Goal: Task Accomplishment & Management: Manage account settings

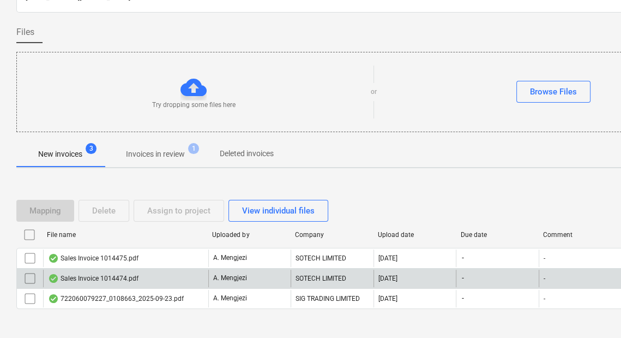
scroll to position [85, 0]
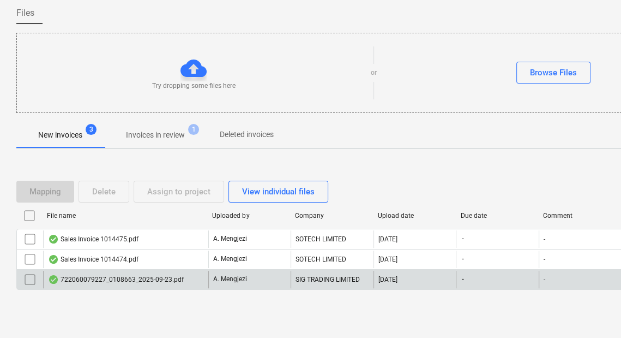
click at [223, 271] on div "A. Mengjezi" at bounding box center [249, 279] width 82 height 17
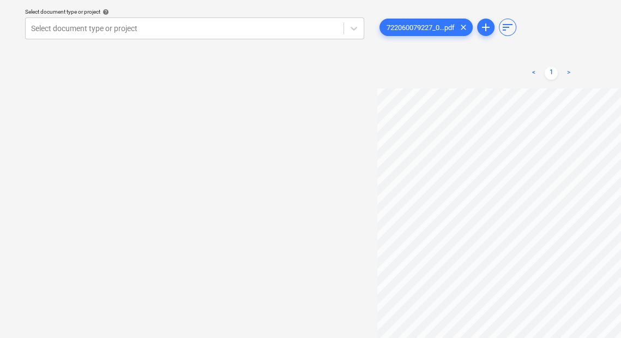
scroll to position [209, 0]
click at [314, 290] on div "Select document type or project help Select document type or project 7220600792…" at bounding box center [372, 164] width 713 height 330
click at [306, 173] on div "Select document type or project help Select document type or project" at bounding box center [194, 164] width 357 height 330
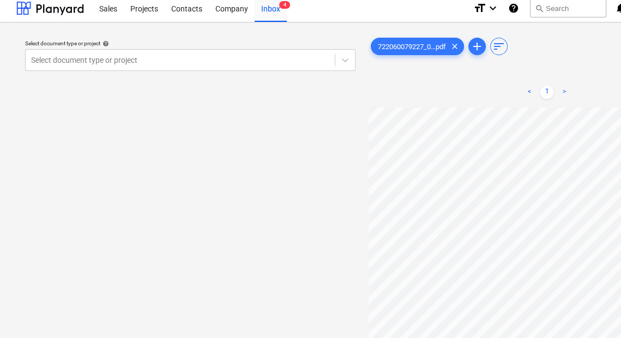
scroll to position [0, 0]
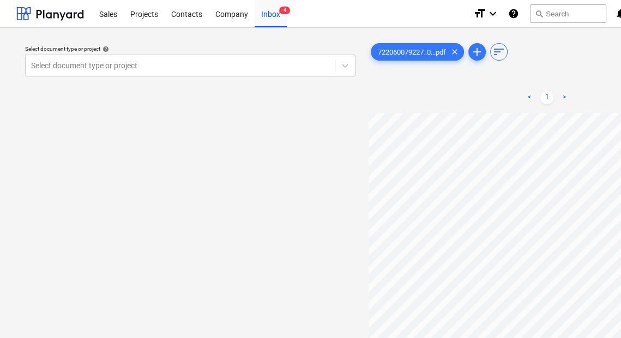
click at [218, 158] on div "Select document type or project help Select document type or project" at bounding box center [190, 231] width 348 height 388
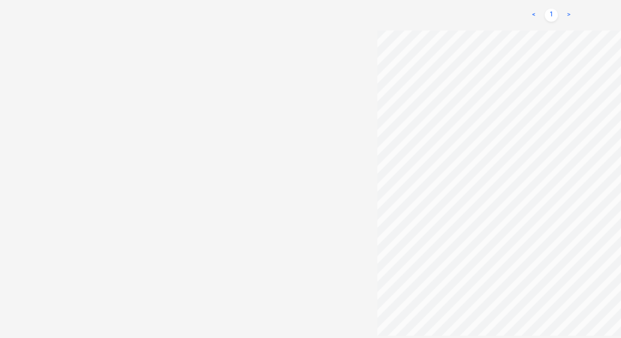
scroll to position [389, 145]
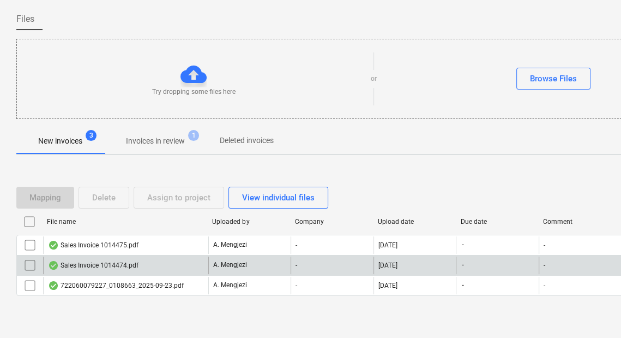
scroll to position [85, 0]
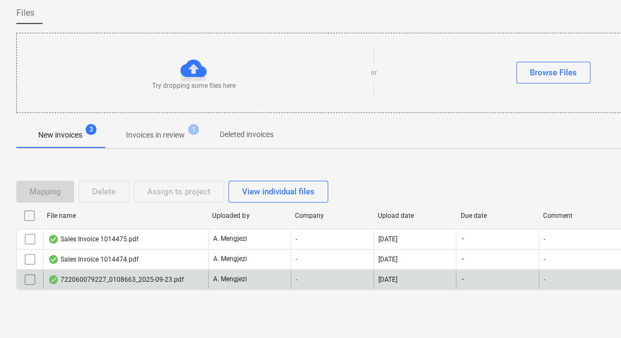
click at [142, 271] on div "722060079227_0108663_2025-09-23.pdf" at bounding box center [125, 279] width 165 height 17
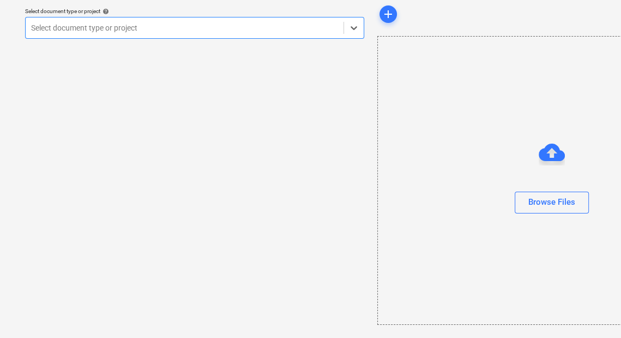
scroll to position [37, 0]
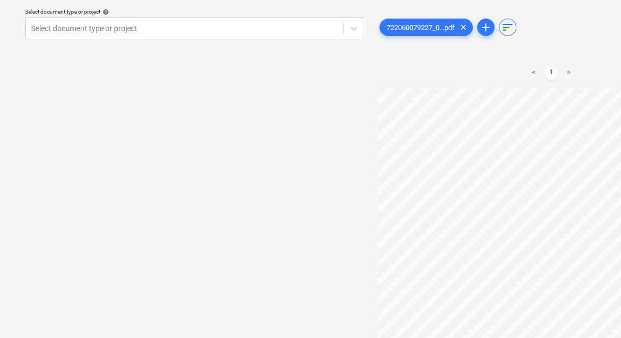
click at [281, 313] on div "Select document type or project help Select document type or project" at bounding box center [194, 164] width 357 height 330
click at [268, 29] on div at bounding box center [184, 28] width 307 height 11
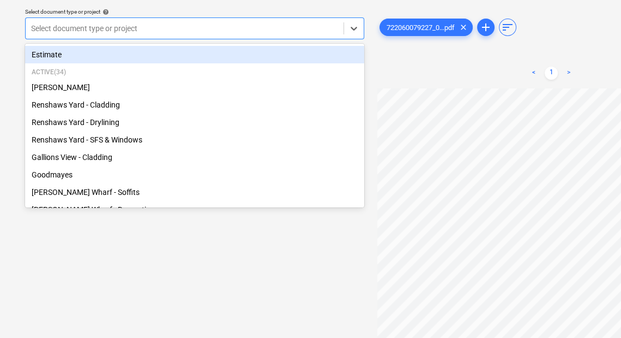
scroll to position [3, 0]
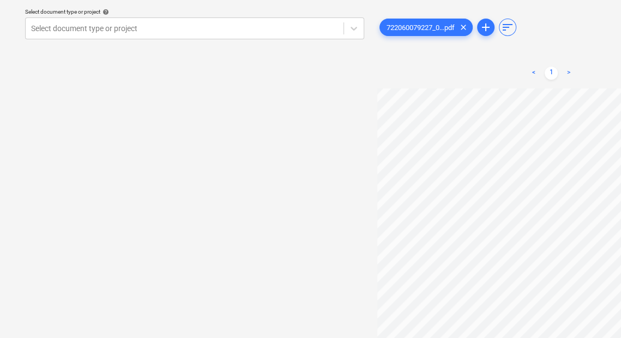
click at [199, 264] on div "Select document type or project help Select document type or project" at bounding box center [194, 164] width 357 height 330
click at [237, 34] on div at bounding box center [184, 28] width 307 height 11
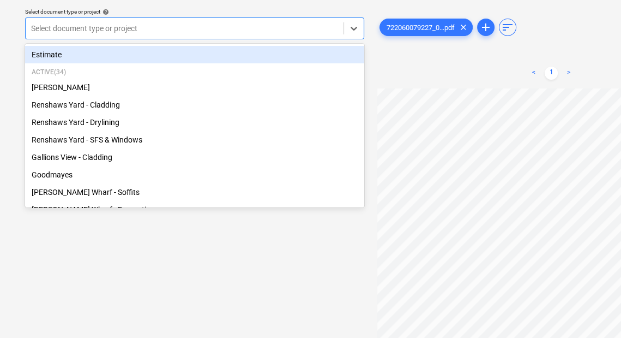
scroll to position [3, 0]
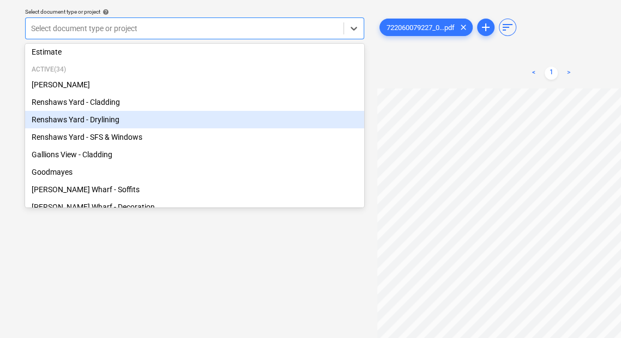
click at [147, 122] on div "Renshaws Yard - Drylining" at bounding box center [194, 119] width 339 height 17
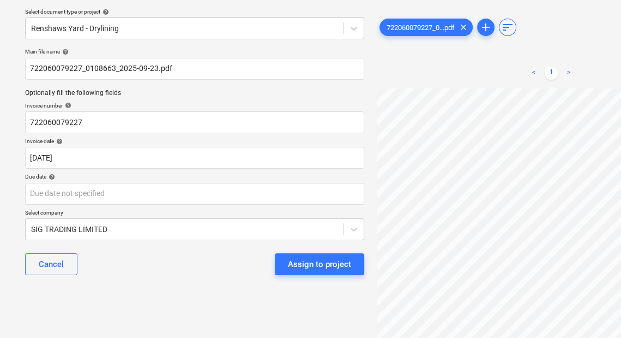
scroll to position [135, 145]
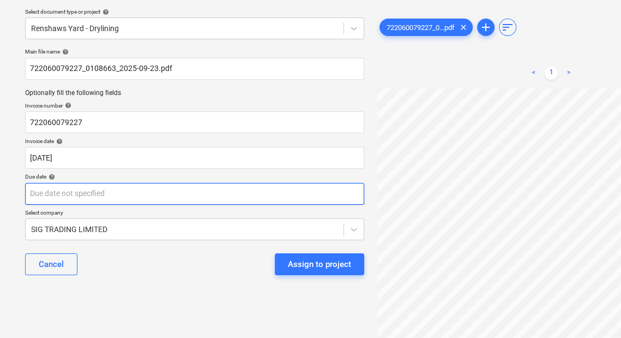
click at [167, 188] on body "Sales Projects Contacts Company Inbox 4 format_size keyboard_arrow_down help se…" at bounding box center [310, 132] width 621 height 338
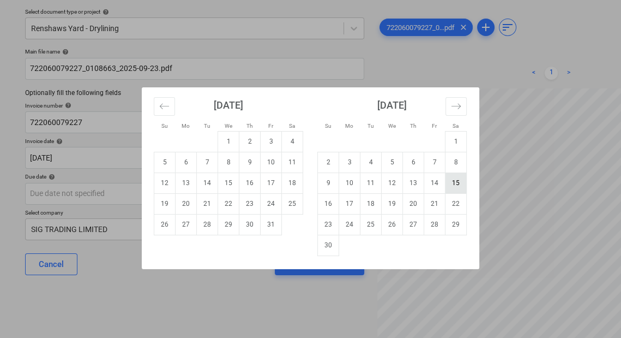
click at [449, 178] on td "15" at bounding box center [456, 182] width 21 height 21
type input "[DATE]"
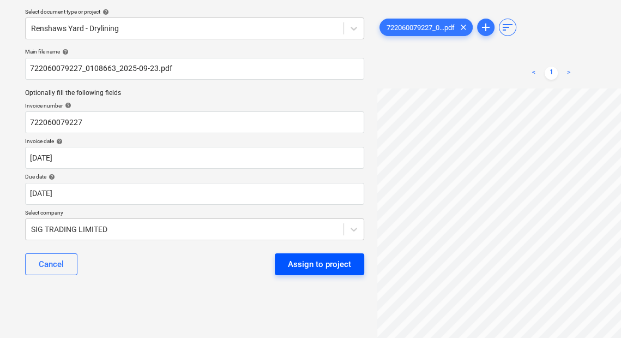
click at [331, 267] on div "Assign to project" at bounding box center [319, 264] width 63 height 14
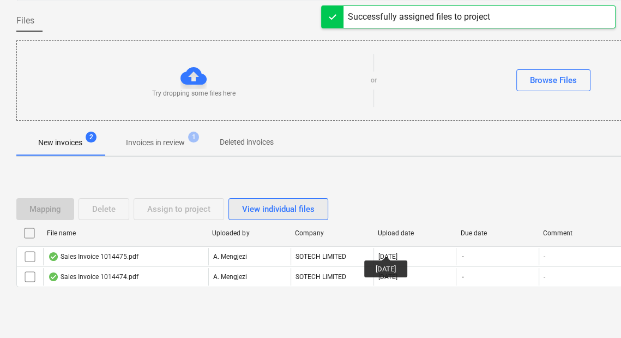
scroll to position [85, 0]
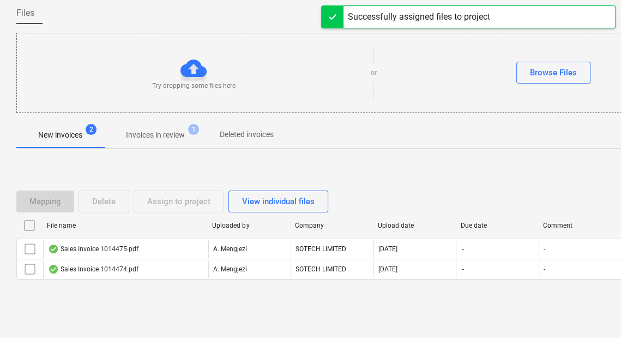
click at [188, 125] on span "Invoices in review 1" at bounding box center [155, 135] width 103 height 20
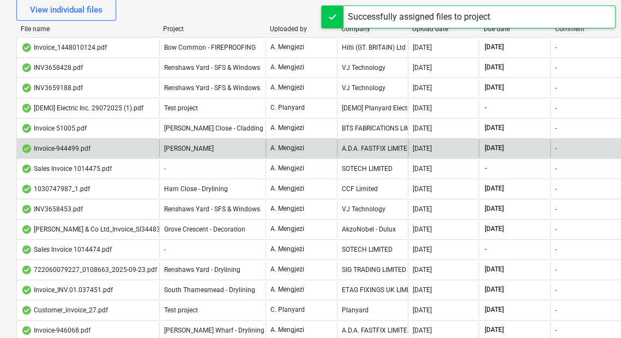
scroll to position [259, 0]
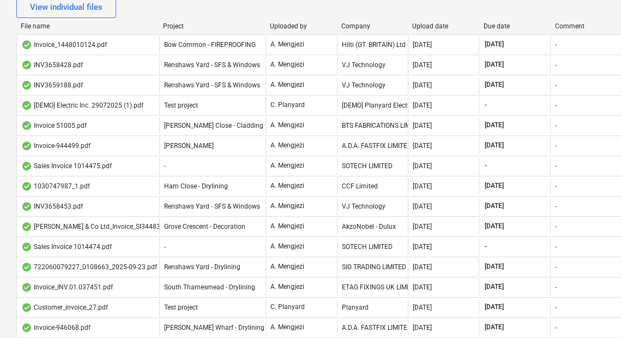
click at [132, 23] on div "File name" at bounding box center [88, 26] width 134 height 8
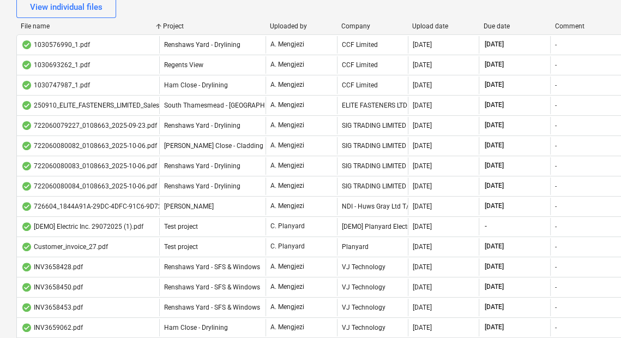
click at [187, 22] on div "Project" at bounding box center [212, 26] width 98 height 8
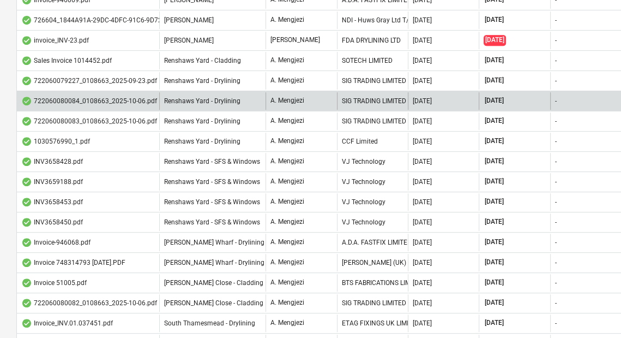
scroll to position [346, 0]
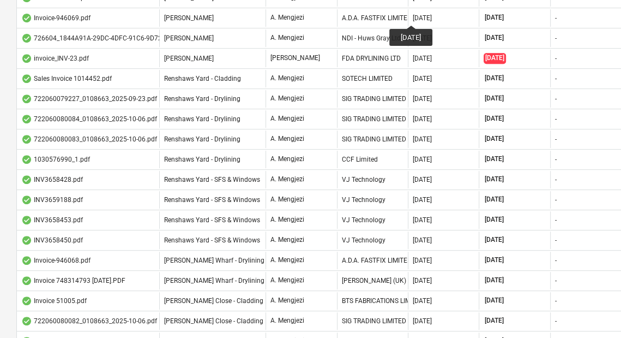
click at [343, 23] on div "A.D.A. FASTFIX LIMITED" at bounding box center [372, 17] width 71 height 17
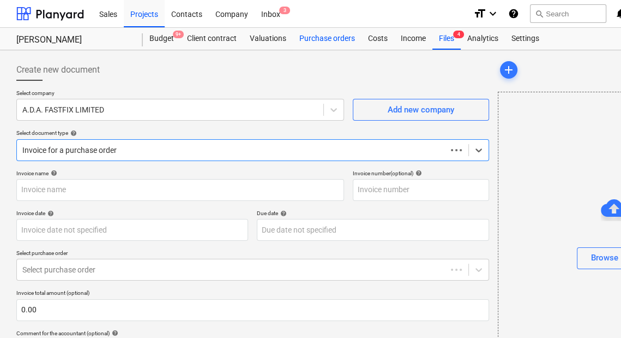
type input "946069"
type input "[DATE]"
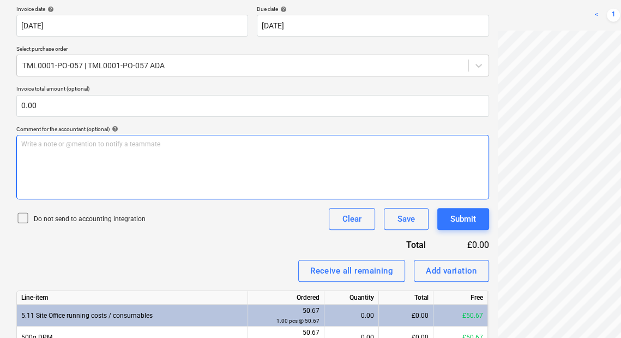
scroll to position [258, 0]
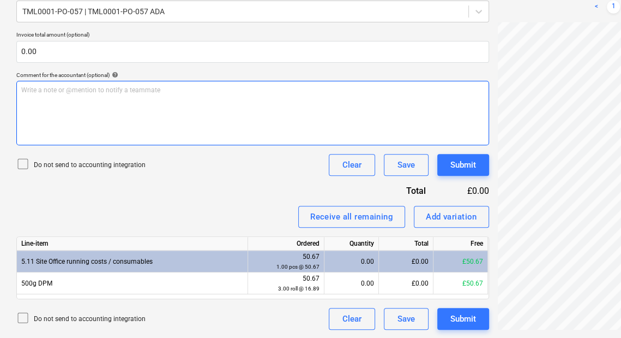
click at [435, 103] on div "Create new document Select company A.D.A. FASTFIX LIMITED Add new company Selec…" at bounding box center [373, 65] width 722 height 537
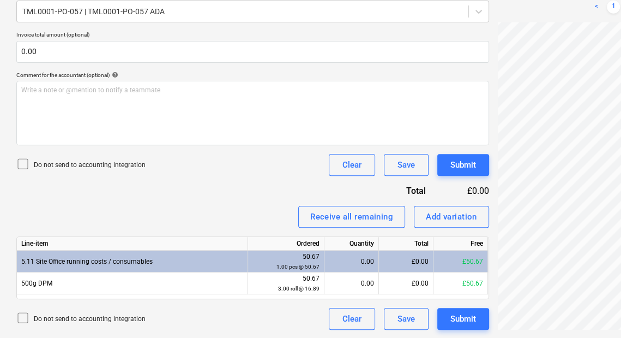
click at [465, 187] on div "Create new document Select company A.D.A. FASTFIX LIMITED Add new company Selec…" at bounding box center [373, 65] width 722 height 537
click at [497, 207] on div "Invoice-946069.pdf clear add sort < 1 > zoom_in zoom_out chat 0 save_alt" at bounding box center [614, 65] width 241 height 537
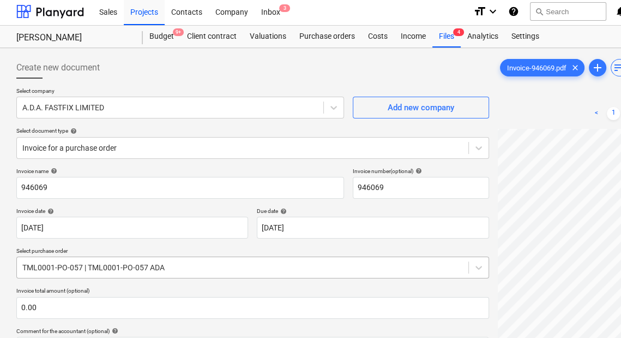
scroll to position [0, 0]
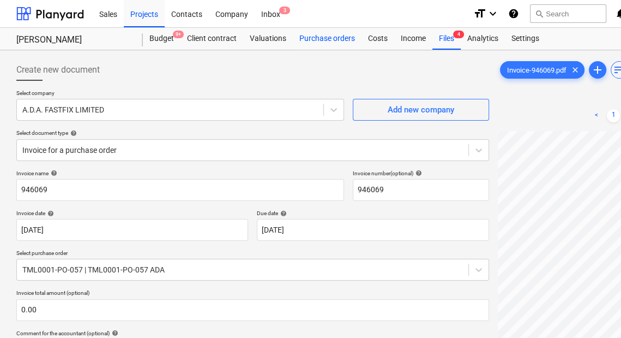
click at [339, 49] on div "Purchase orders" at bounding box center [327, 39] width 69 height 22
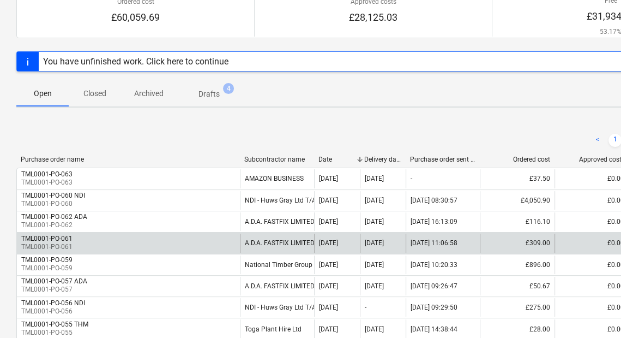
scroll to position [175, 0]
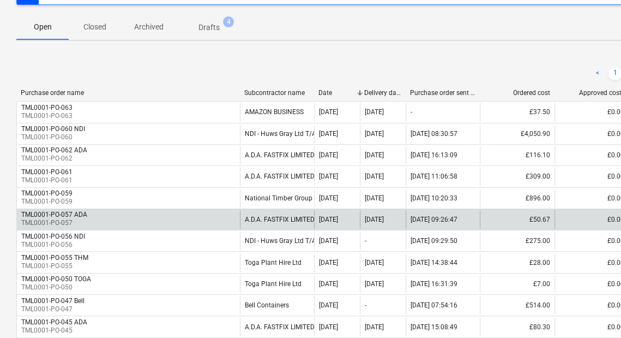
click at [239, 210] on div "TML0001-PO-057 ADA TML0001-PO-057" at bounding box center [128, 219] width 223 height 19
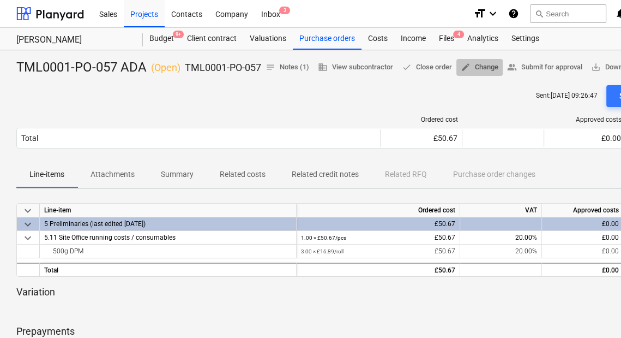
click at [499, 71] on span "edit Change" at bounding box center [480, 67] width 38 height 13
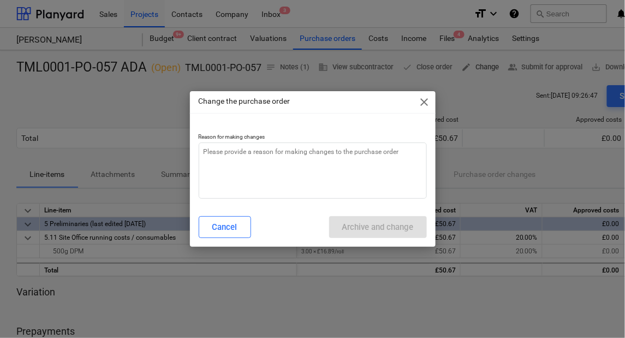
type textarea "x"
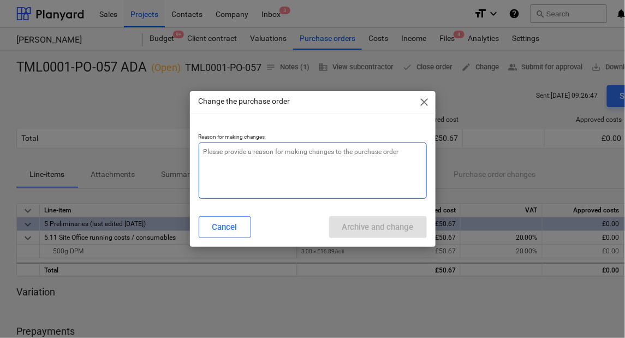
click at [362, 158] on textarea at bounding box center [313, 170] width 228 height 56
type textarea "P"
type textarea "x"
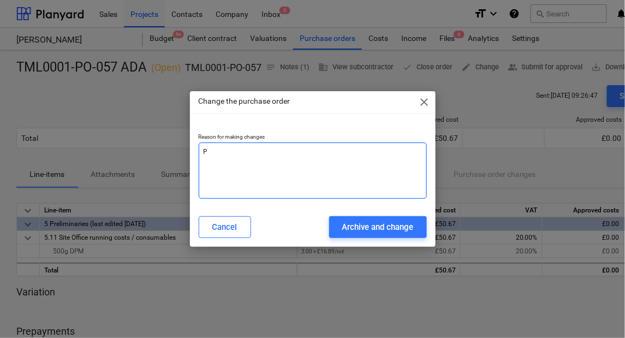
type textarea "PR"
type textarea "x"
type textarea "PRI"
type textarea "x"
type textarea "PRIC"
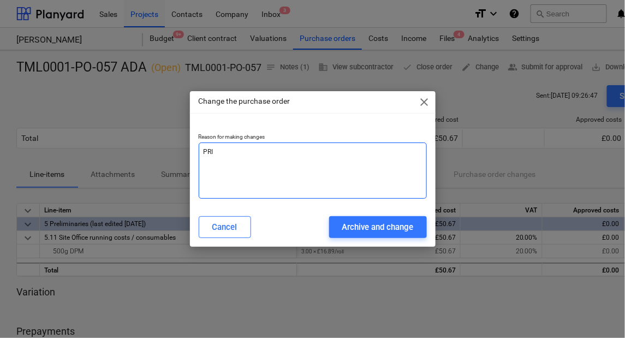
type textarea "x"
type textarea "PRICE"
type textarea "x"
type textarea "PRIC"
type textarea "x"
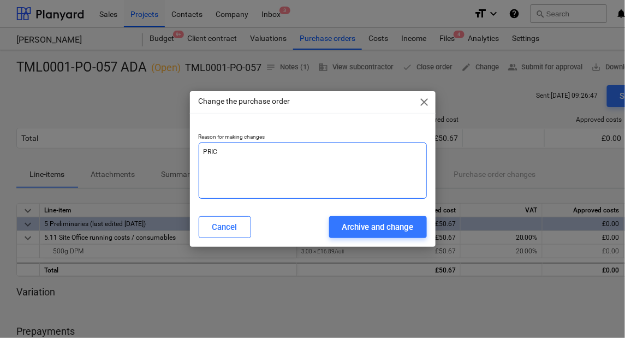
type textarea "PRI"
type textarea "x"
type textarea "PR"
type textarea "x"
type textarea "P"
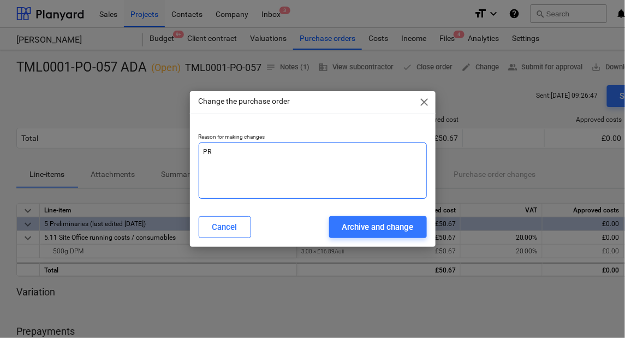
type textarea "x"
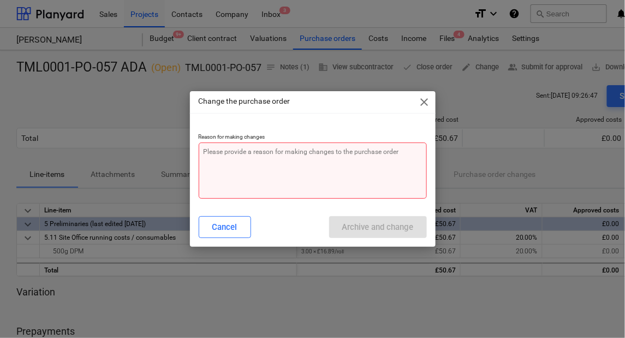
type textarea "p"
type textarea "x"
type textarea "pr"
type textarea "x"
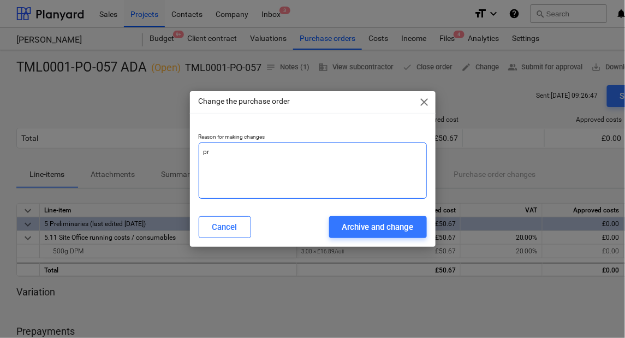
type textarea "pri"
type textarea "x"
type textarea "pric"
type textarea "x"
type textarea "price"
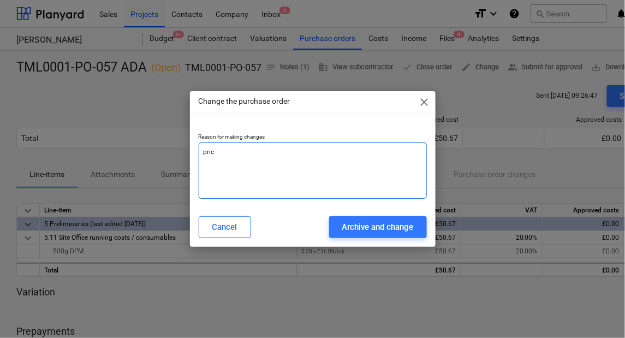
type textarea "x"
type textarea "price"
type textarea "x"
type textarea "price c"
type textarea "x"
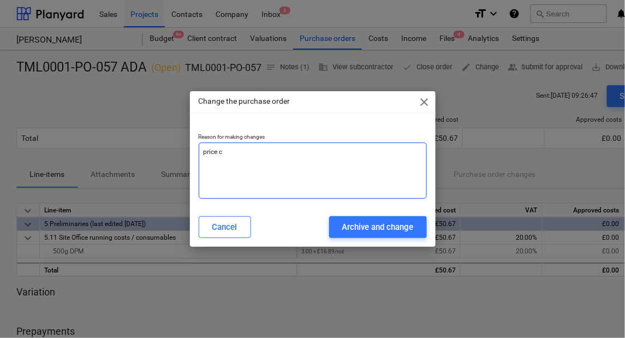
type textarea "price ch"
type textarea "x"
type textarea "price cha"
type textarea "x"
type textarea "price chan"
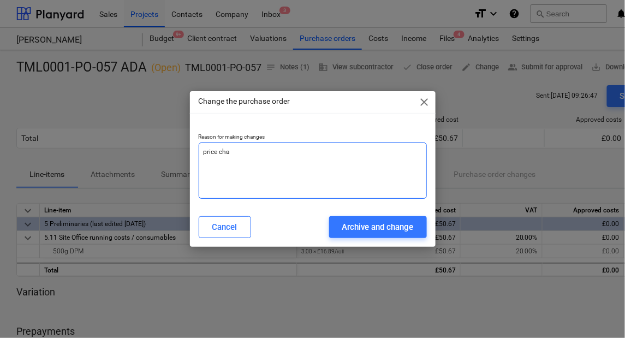
type textarea "x"
type textarea "[PERSON_NAME]"
type textarea "x"
type textarea "price change"
type textarea "x"
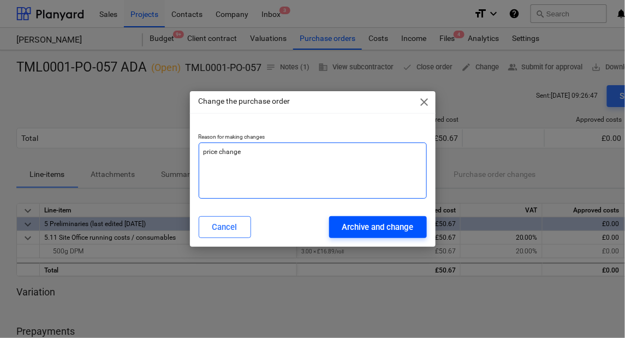
type textarea "price change"
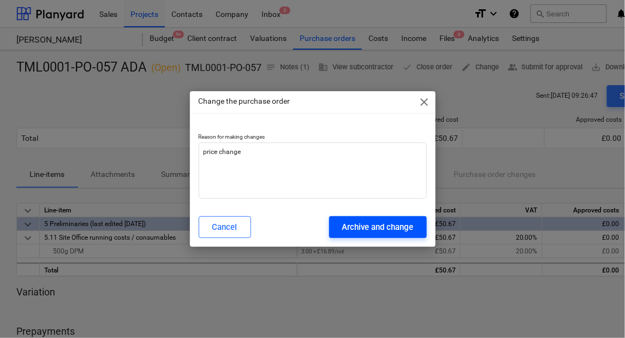
click at [370, 223] on div "Archive and change" at bounding box center [377, 227] width 71 height 14
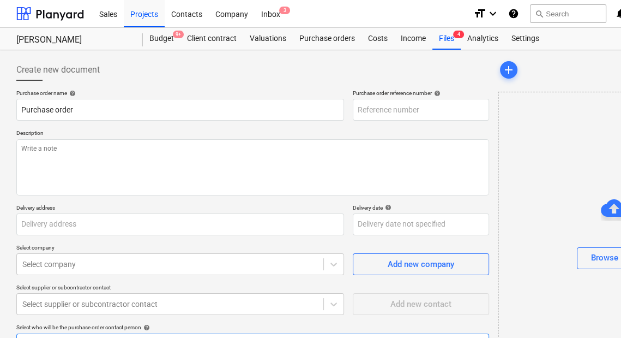
scroll to position [117, 0]
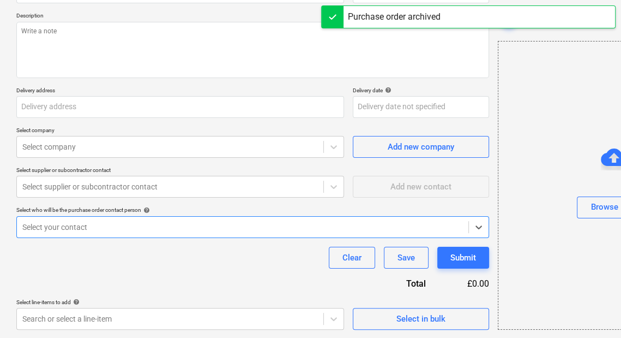
type textarea "x"
type input "TML0001-PO-057 ADA"
type input "TML0001-PO-057"
type textarea "Site contact [PERSON_NAME] [PHONE_NUMBER]"
type input "Berkeley Homes (NE London) Ltd, [STREET_ADDRESS][PERSON_NAME]"
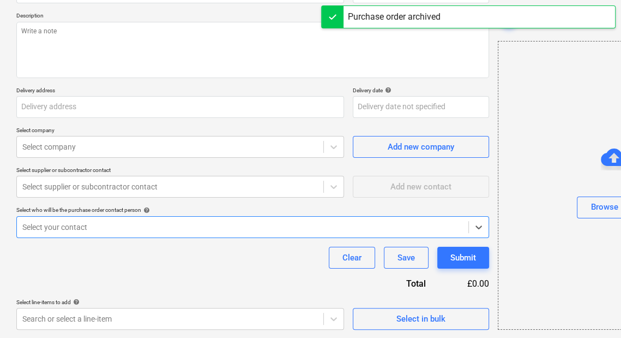
type input "[DATE]"
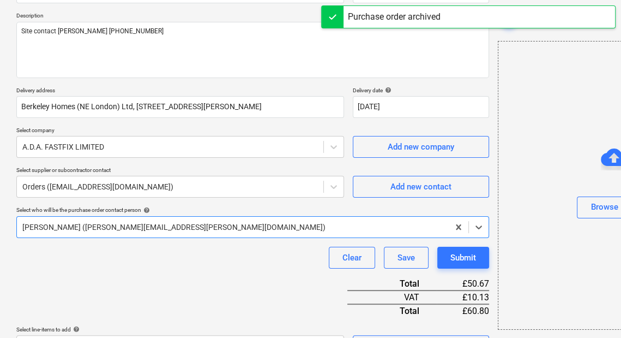
type textarea "x"
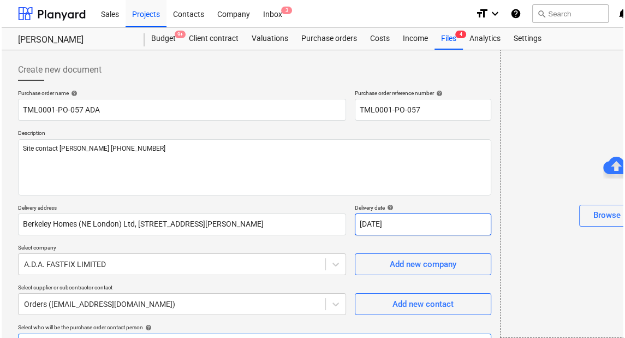
scroll to position [261, 0]
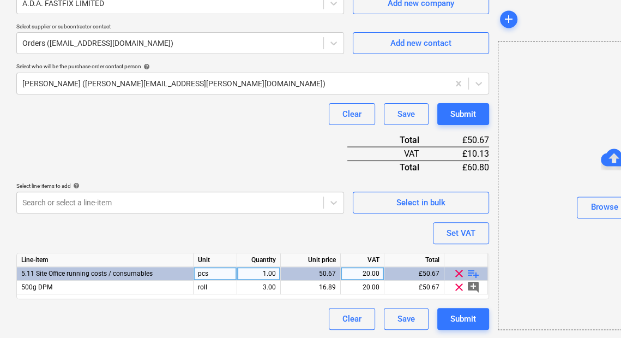
click at [317, 279] on div "50.67" at bounding box center [310, 274] width 51 height 14
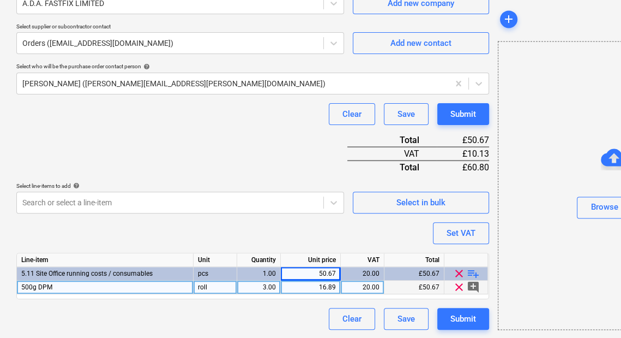
click at [319, 281] on div "16.89" at bounding box center [310, 287] width 51 height 14
type input "17.40"
click at [292, 129] on div "Purchase order name help TML0001-PO-057 ADA Purchase order reference number hel…" at bounding box center [252, 79] width 473 height 501
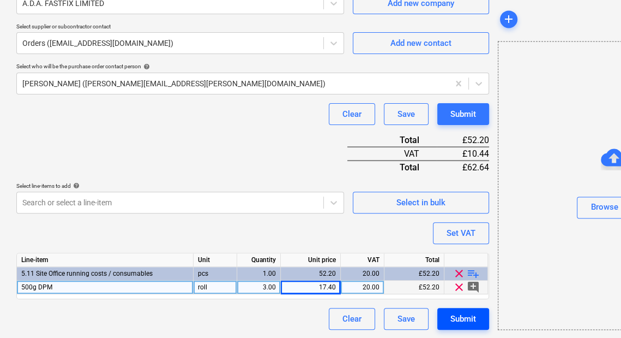
click at [447, 316] on button "Submit" at bounding box center [463, 319] width 52 height 22
type textarea "x"
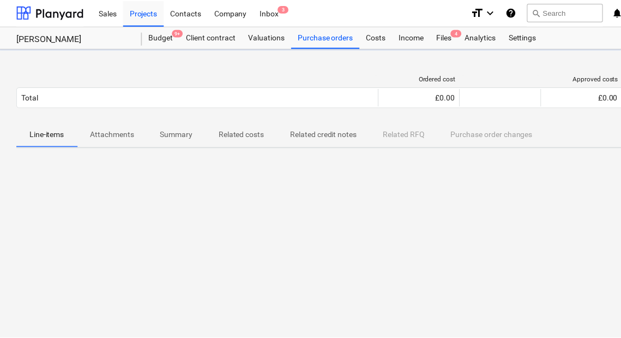
scroll to position [1, 0]
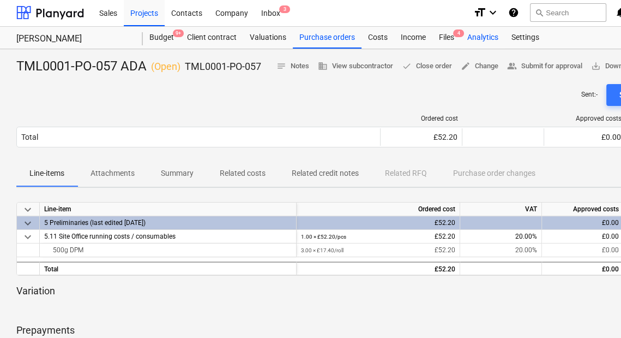
click at [461, 43] on div "Analytics" at bounding box center [483, 38] width 44 height 22
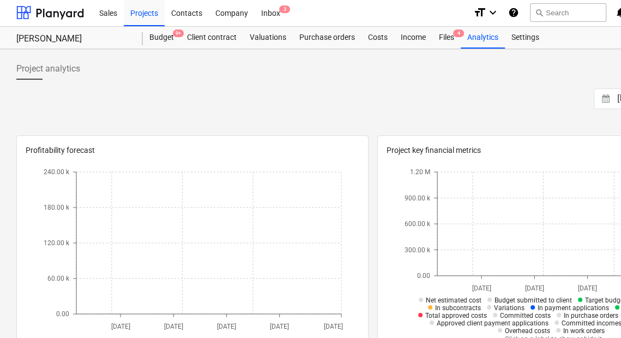
click at [333, 84] on div at bounding box center [372, 84] width 713 height 9
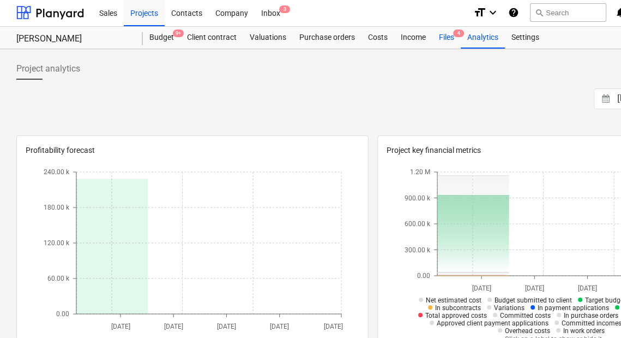
click at [452, 40] on div "Files 4" at bounding box center [447, 38] width 28 height 22
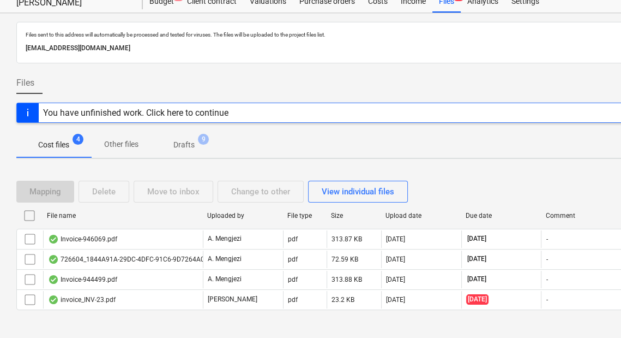
scroll to position [47, 0]
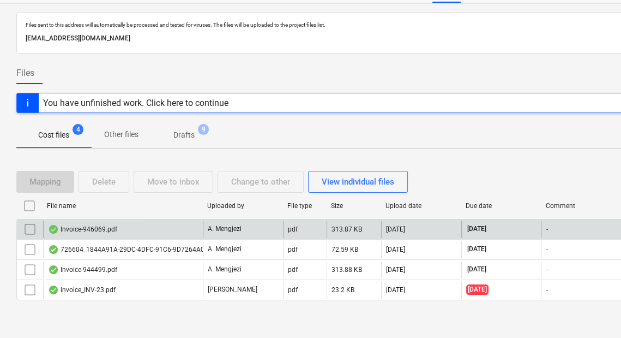
click at [193, 231] on div "Invoice-946069.pdf" at bounding box center [123, 228] width 160 height 17
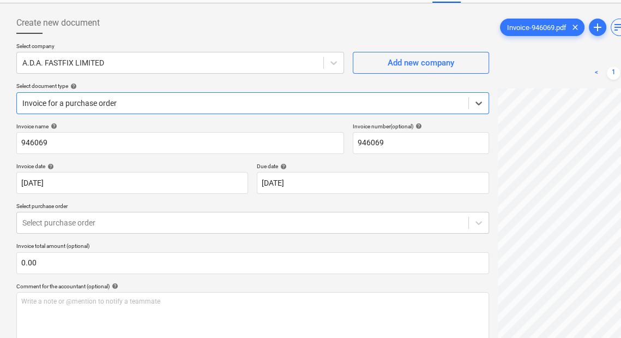
click at [355, 119] on div "Select company A.D.A. FASTFIX LIMITED Add new company Select document type help…" at bounding box center [252, 83] width 473 height 80
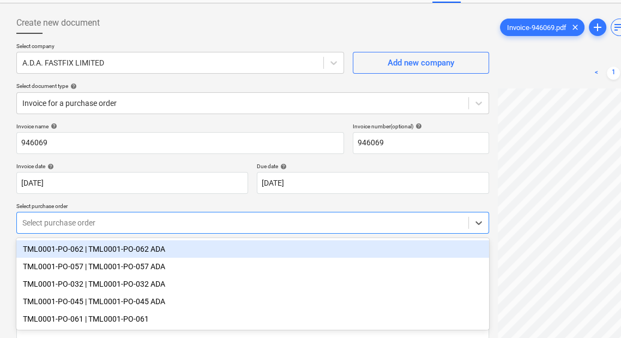
click at [191, 225] on div at bounding box center [242, 222] width 441 height 11
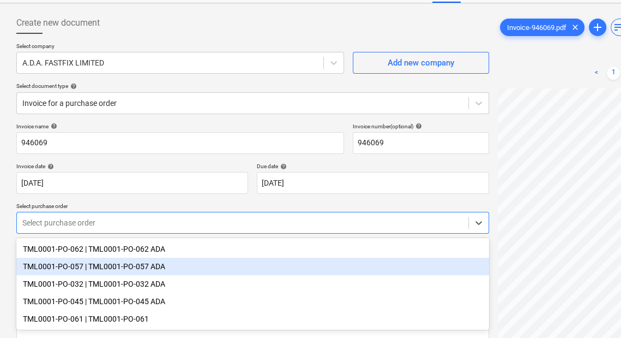
click at [203, 269] on div "TML0001-PO-057 | TML0001-PO-057 ADA" at bounding box center [252, 265] width 473 height 17
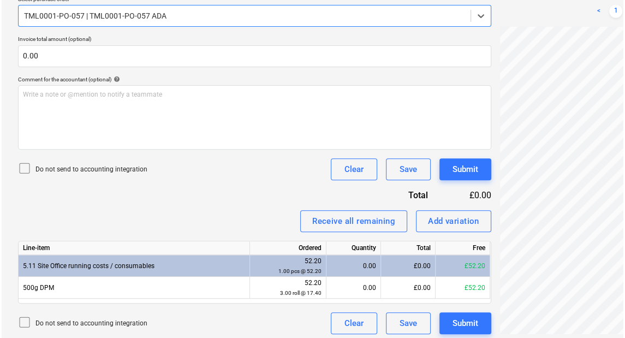
scroll to position [258, 0]
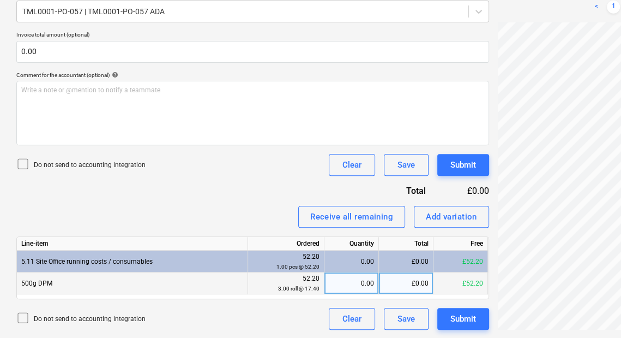
click at [332, 279] on div "0.00" at bounding box center [351, 283] width 45 height 22
type input "3"
click at [297, 208] on div "Receive all remaining Add variation" at bounding box center [252, 217] width 473 height 22
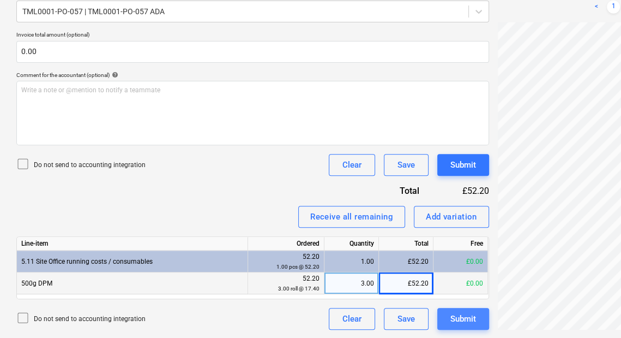
click at [463, 310] on button "Submit" at bounding box center [463, 319] width 52 height 22
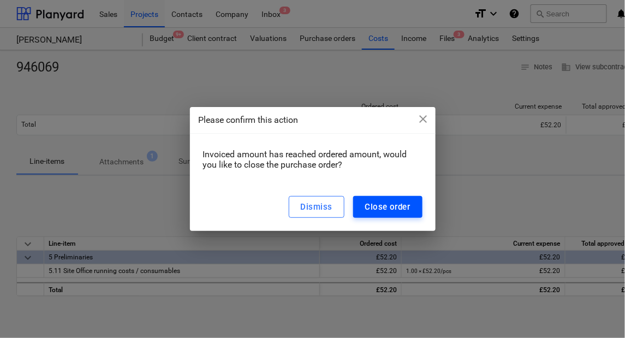
click at [420, 211] on button "Close order" at bounding box center [387, 207] width 69 height 22
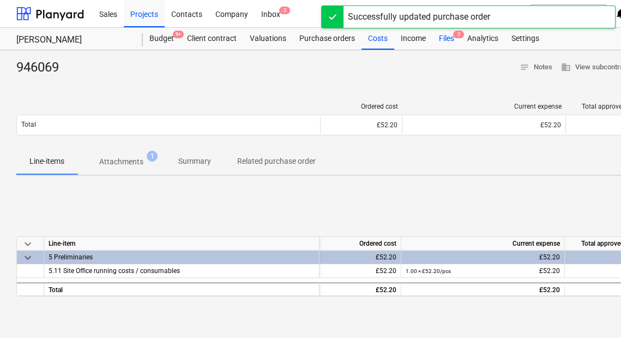
click at [448, 42] on div "Files 3" at bounding box center [447, 39] width 28 height 22
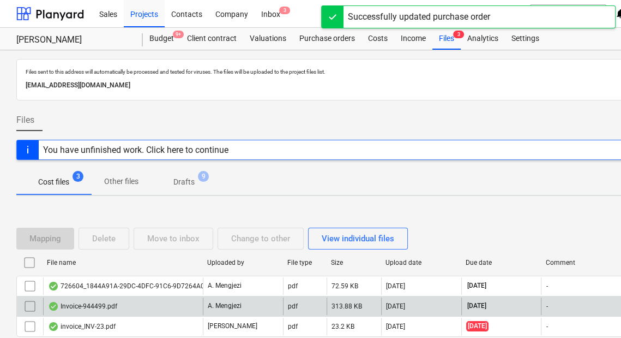
click at [263, 300] on div "A. Mengjezi" at bounding box center [243, 305] width 80 height 17
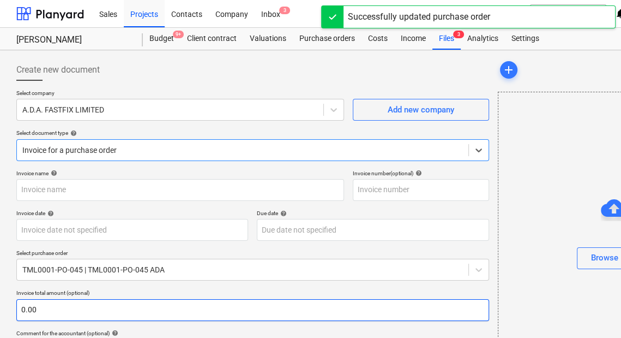
type input "944499"
type input "[DATE]"
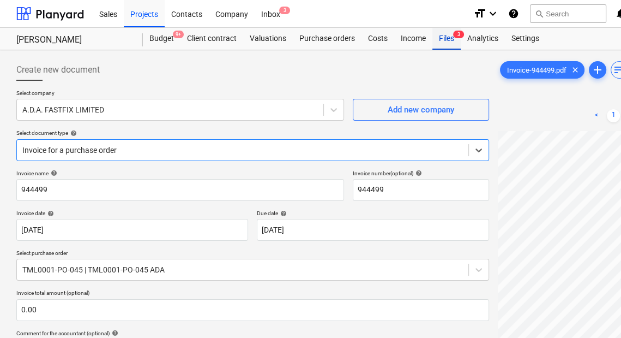
click at [437, 42] on div "Files 3" at bounding box center [447, 39] width 28 height 22
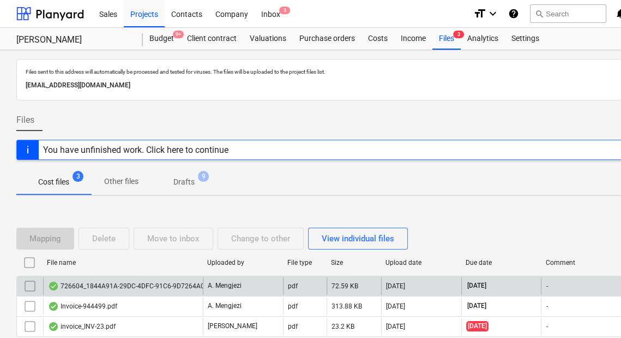
click at [119, 283] on div "726604_1844A91A-29DC-4DFC-91C6-9D7264A090A9.PDF" at bounding box center [141, 285] width 187 height 9
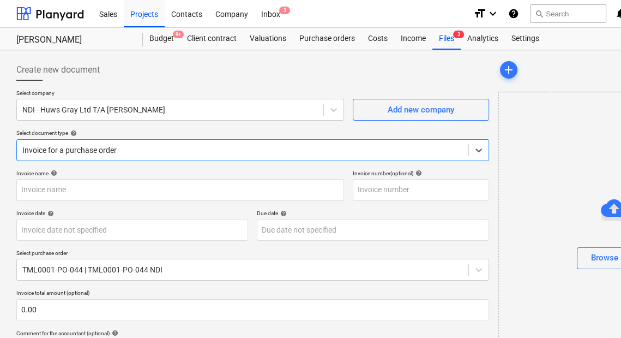
type input "726604"
type input "[DATE]"
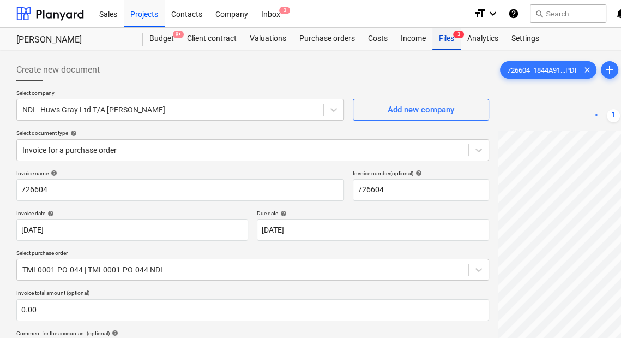
click at [450, 43] on div "Files 3" at bounding box center [447, 39] width 28 height 22
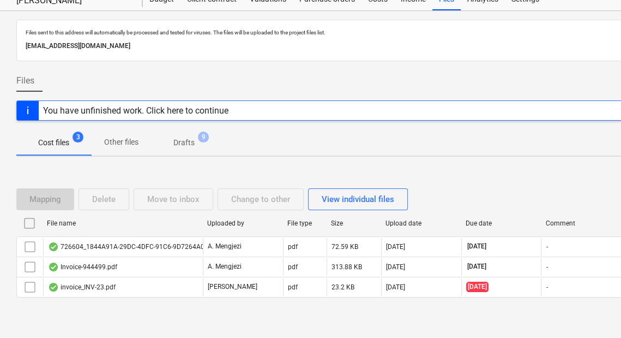
scroll to position [47, 0]
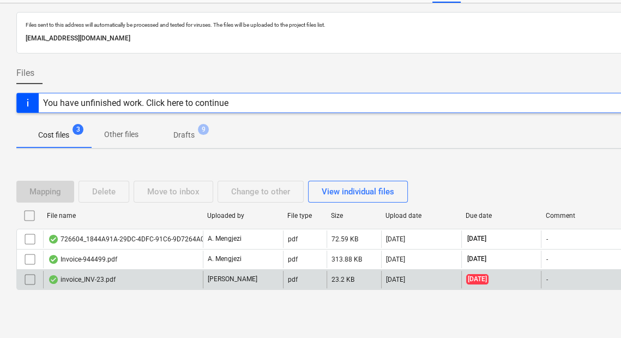
click at [176, 278] on div "invoice_INV-23.pdf" at bounding box center [123, 279] width 160 height 17
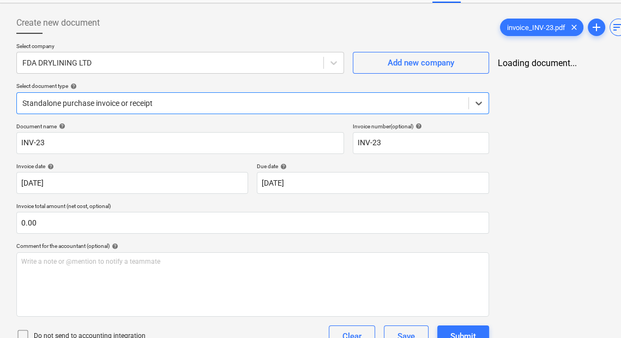
type input "INV-23"
type input "[DATE]"
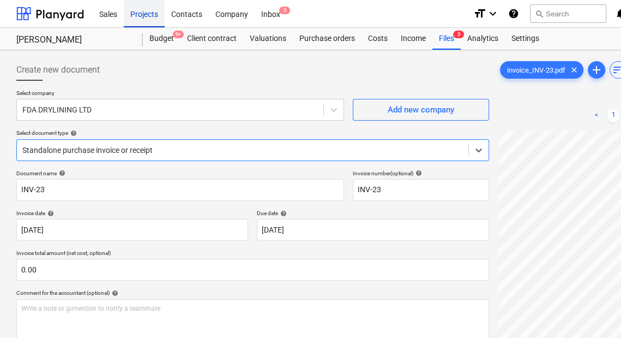
click at [148, 15] on div "Projects" at bounding box center [144, 13] width 41 height 28
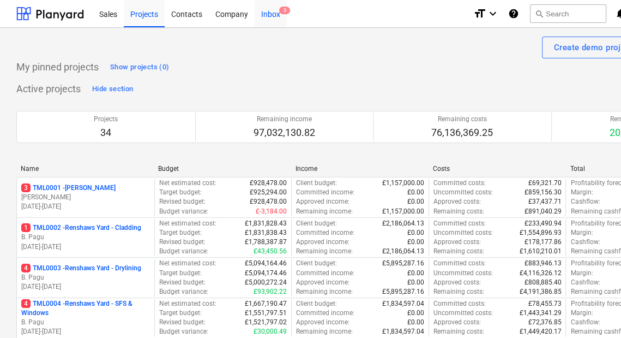
click at [284, 16] on div "Inbox 3" at bounding box center [271, 13] width 32 height 28
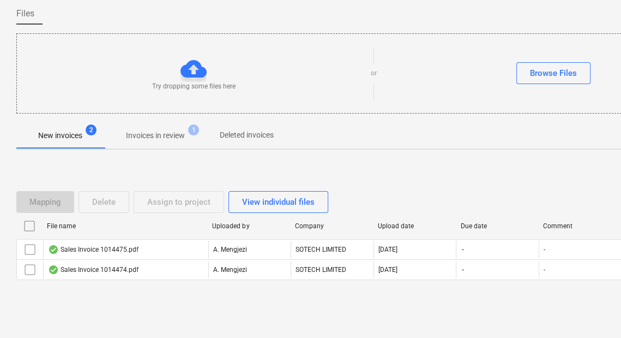
scroll to position [85, 0]
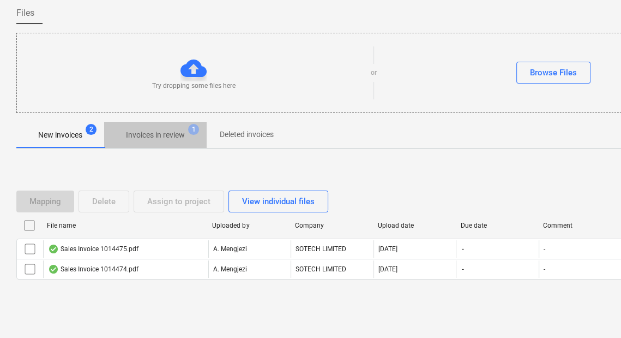
click at [152, 138] on p "Invoices in review" at bounding box center [155, 134] width 59 height 11
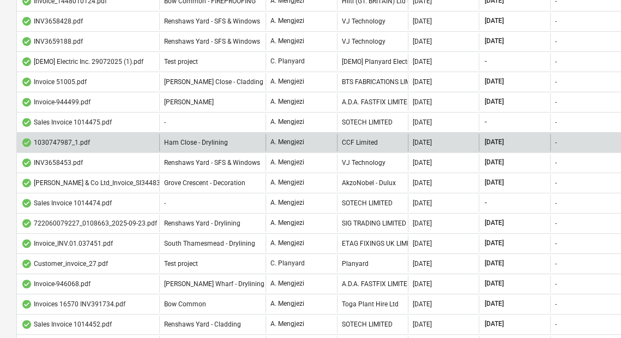
scroll to position [128, 0]
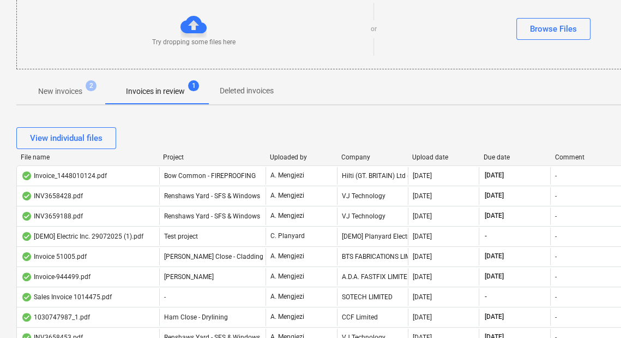
click at [174, 153] on div "Project" at bounding box center [212, 157] width 98 height 8
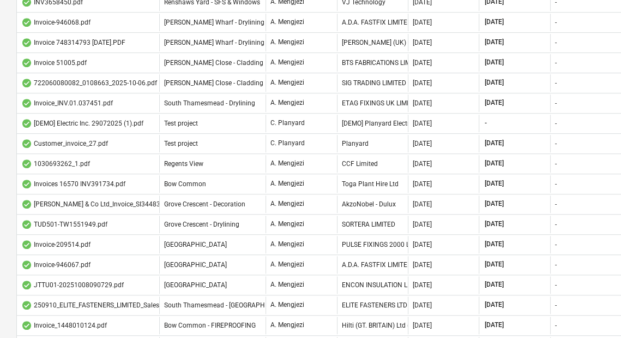
scroll to position [565, 0]
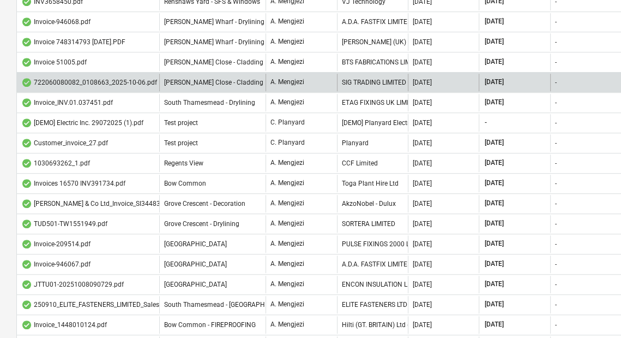
click at [212, 79] on span "[PERSON_NAME] Close - Cladding" at bounding box center [213, 83] width 99 height 8
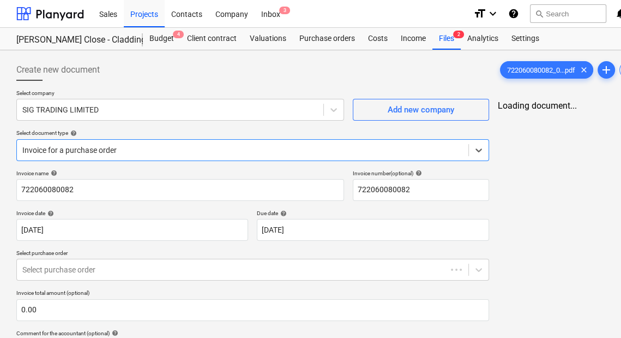
type input "722060080082"
type input "[DATE]"
click at [264, 62] on div "Create new document" at bounding box center [252, 70] width 473 height 22
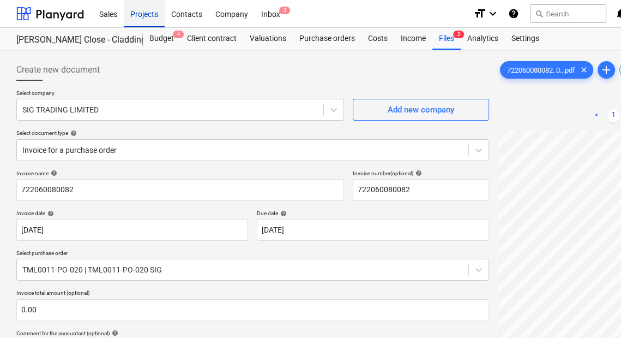
click at [147, 13] on div "Projects" at bounding box center [144, 13] width 41 height 28
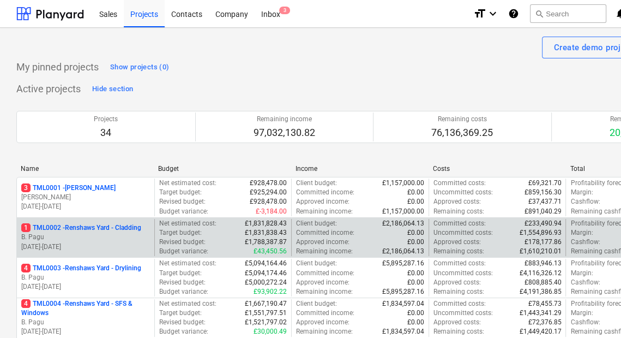
scroll to position [87, 0]
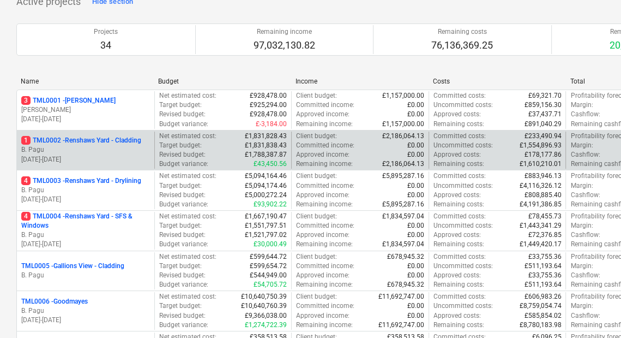
click at [136, 163] on p "[DATE] - [DATE]" at bounding box center [85, 159] width 129 height 9
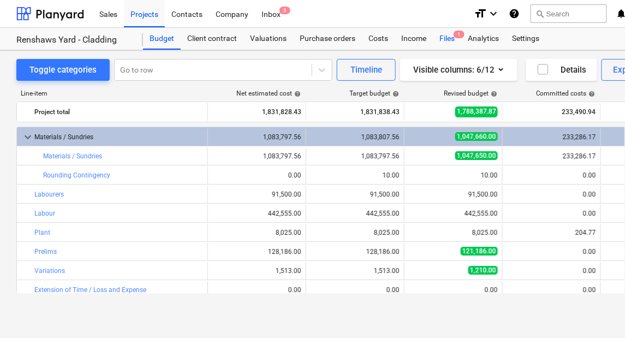
click at [461, 37] on span "1" at bounding box center [458, 35] width 11 height 8
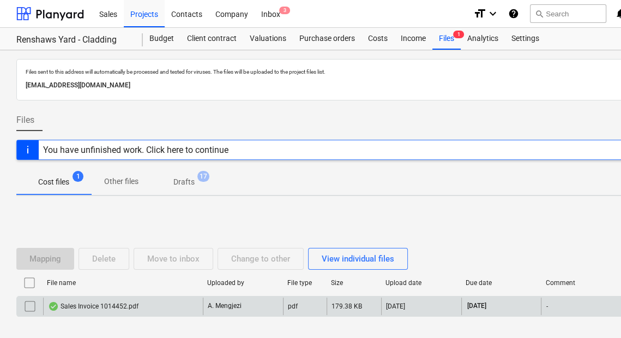
click at [164, 299] on div "Sales Invoice 1014452.pdf" at bounding box center [123, 305] width 160 height 17
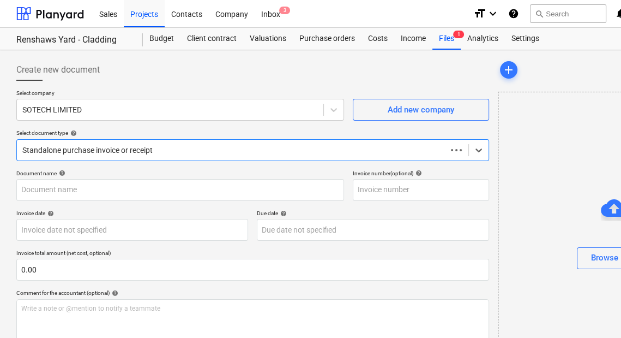
type input "1014452"
type input "[DATE]"
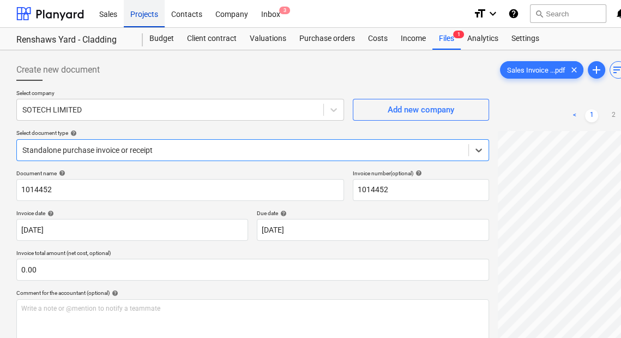
click at [153, 14] on div "Projects" at bounding box center [144, 13] width 41 height 28
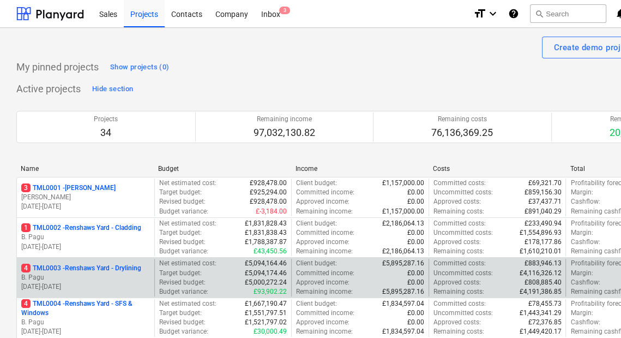
scroll to position [131, 0]
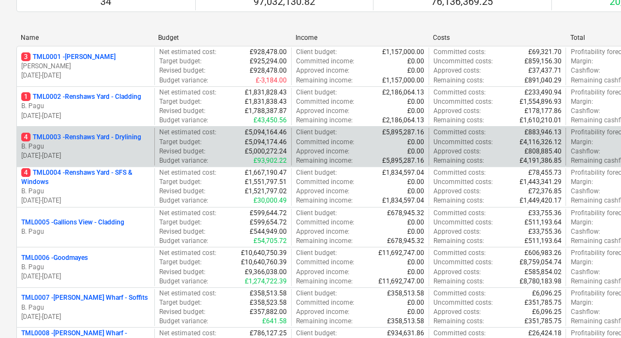
click at [142, 129] on div "4 TML0003 - Renshaws Yard - Drylining B. Pagu [DATE] - [DATE]" at bounding box center [85, 147] width 137 height 38
click at [134, 142] on p "B. Pagu" at bounding box center [85, 146] width 129 height 9
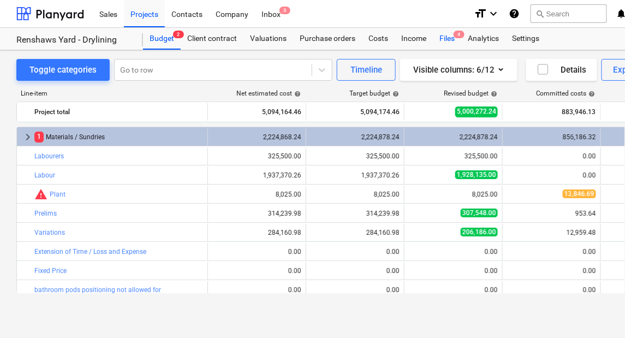
click at [453, 33] on div "Files 4" at bounding box center [447, 39] width 28 height 22
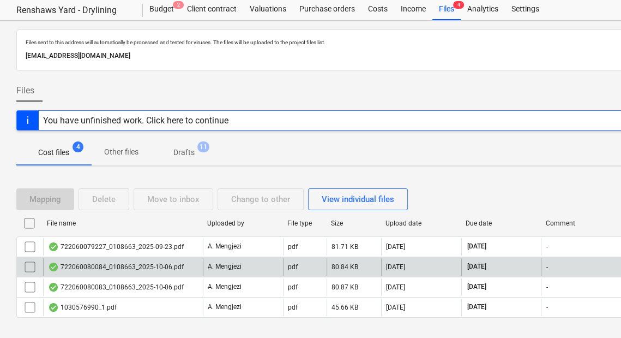
scroll to position [47, 0]
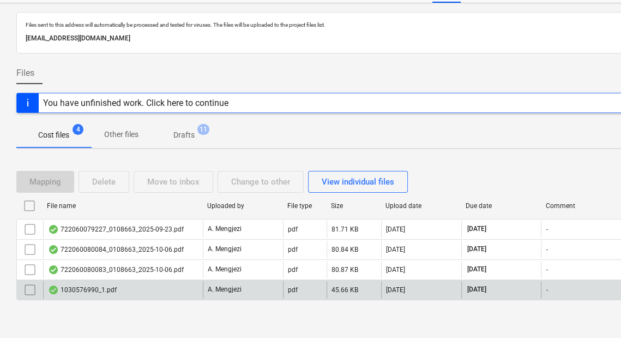
click at [237, 295] on div "A. Mengjezi" at bounding box center [243, 289] width 80 height 17
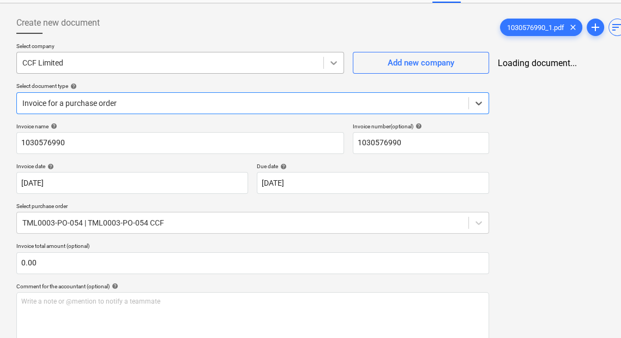
type input "1030576990"
type input "[DATE]"
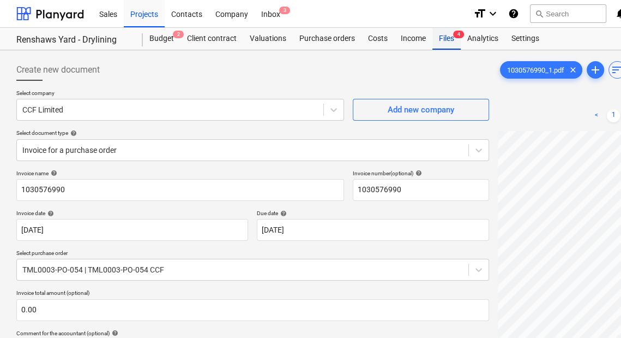
click at [455, 36] on span "4" at bounding box center [458, 35] width 11 height 8
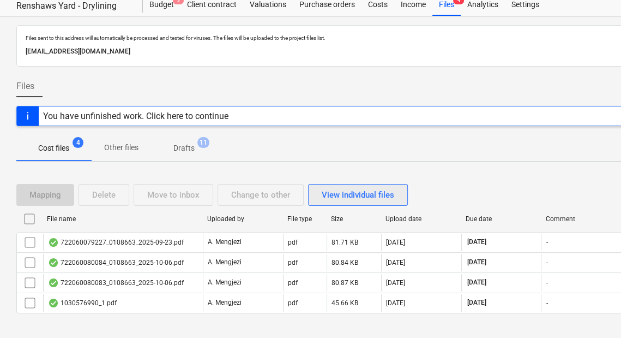
scroll to position [47, 0]
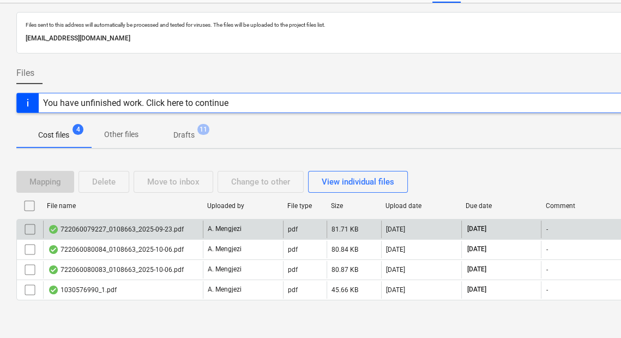
click at [134, 219] on div "722060079227_0108663_2025-09-23.pdf A. Mengjezi pdf 81.71 KB [DATE] [DATE] - Vi…" at bounding box center [372, 229] width 713 height 20
click at [137, 220] on div "722060079227_0108663_2025-09-23.pdf" at bounding box center [123, 228] width 160 height 17
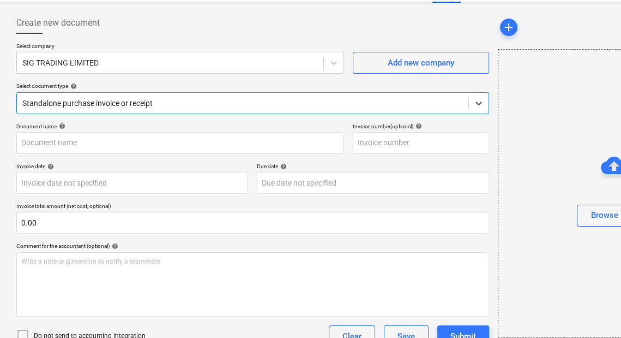
type input "722060079227"
type input "[DATE]"
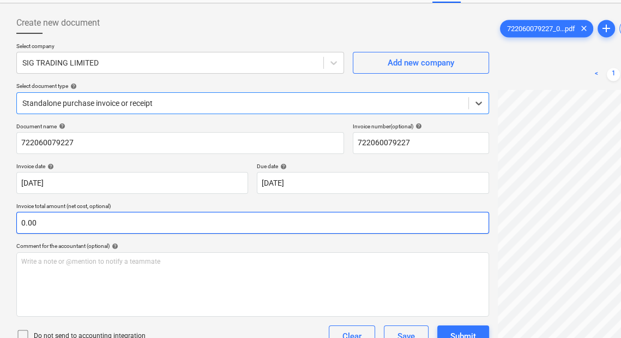
scroll to position [125, 0]
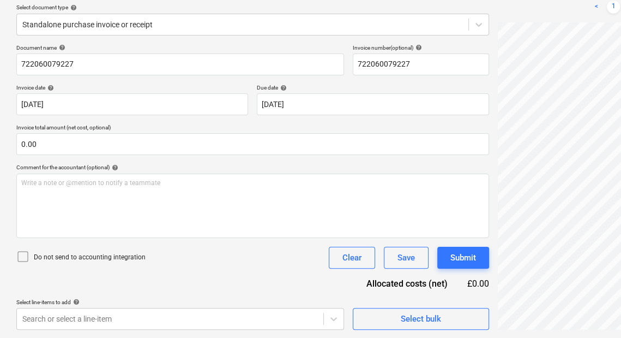
click at [489, 202] on div "Create new document Select company SIG TRADING LIMITED Add new company Select d…" at bounding box center [373, 131] width 722 height 405
click at [599, 8] on link "<" at bounding box center [596, 7] width 13 height 13
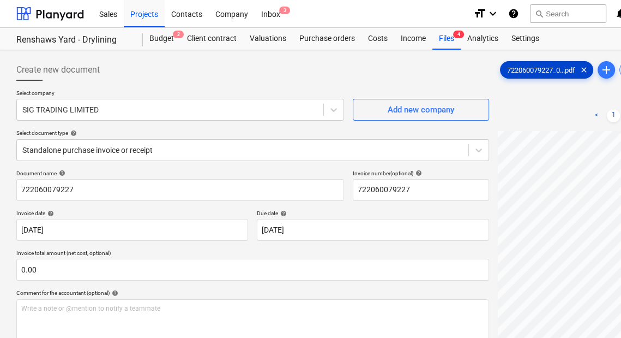
click at [533, 65] on div "722060079227_0...pdf clear" at bounding box center [546, 69] width 93 height 17
click at [533, 67] on span "722060079227_0...pdf" at bounding box center [541, 70] width 81 height 8
click at [484, 167] on div "Create new document Select company SIG TRADING LIMITED Add new company Select d…" at bounding box center [373, 257] width 722 height 405
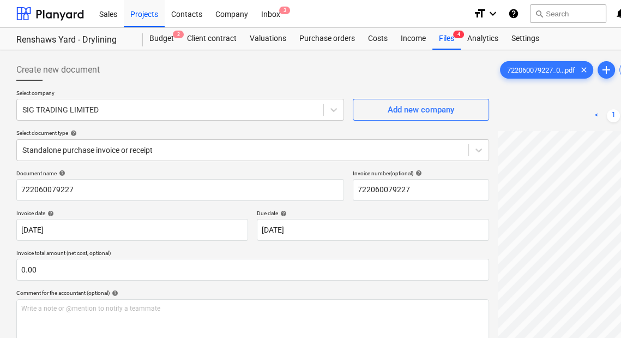
click at [621, 156] on html "Sales Projects Contacts Company Inbox 3 format_size keyboard_arrow_down help se…" at bounding box center [310, 169] width 621 height 338
click at [561, 74] on div "722060079227_0...pdf clear" at bounding box center [546, 69] width 93 height 17
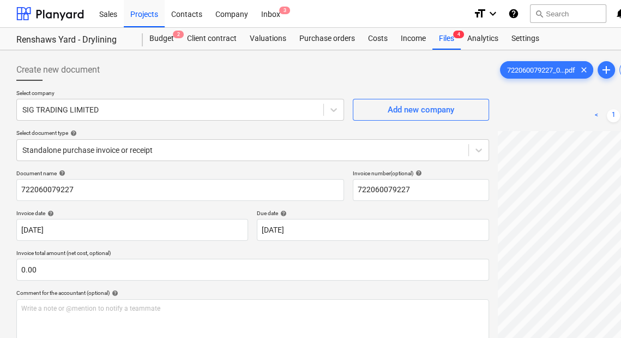
scroll to position [125, 0]
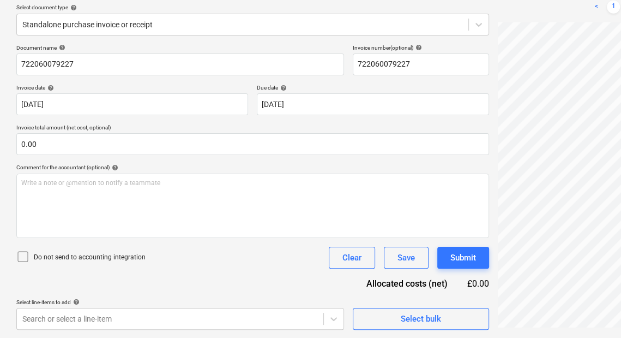
drag, startPoint x: 562, startPoint y: 335, endPoint x: 440, endPoint y: 337, distance: 122.2
click at [440, 337] on div "Create new document Select company SIG TRADING LIMITED Add new company Select d…" at bounding box center [373, 131] width 746 height 413
drag, startPoint x: 480, startPoint y: 170, endPoint x: 442, endPoint y: 169, distance: 38.2
click at [441, 170] on div "Comment for the accountant (optional) help" at bounding box center [252, 167] width 473 height 7
drag, startPoint x: 463, startPoint y: 164, endPoint x: 624, endPoint y: 137, distance: 163.7
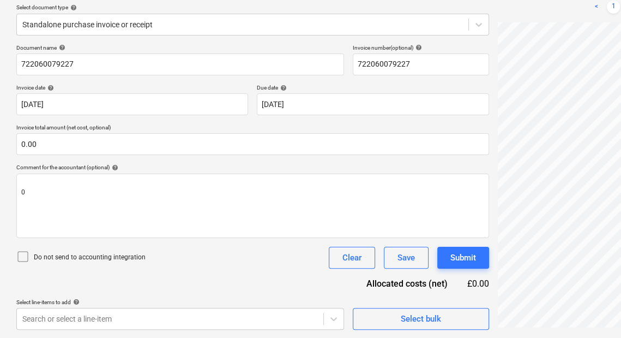
click at [444, 168] on div "Comment for the accountant (optional) help" at bounding box center [252, 167] width 473 height 7
click at [100, 46] on div "Document name help" at bounding box center [180, 47] width 328 height 7
click at [462, 167] on div "Create new document Select company SIG TRADING LIMITED Add new company Select d…" at bounding box center [373, 131] width 722 height 405
click at [476, 164] on div "Create new document Select company SIG TRADING LIMITED Add new company Select d…" at bounding box center [373, 131] width 722 height 405
click at [487, 159] on div "Create new document Select company SIG TRADING LIMITED Add new company Select d…" at bounding box center [373, 131] width 722 height 405
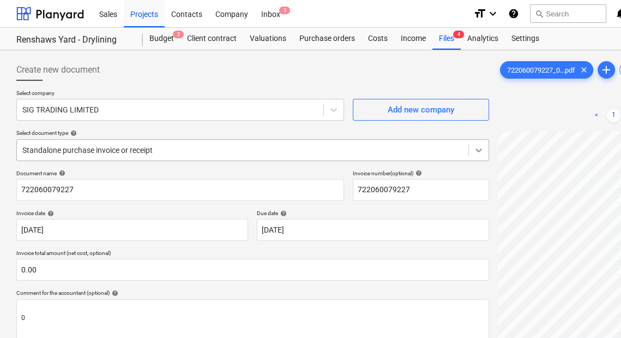
scroll to position [2, 261]
click at [477, 148] on div "Create new document Select company SIG TRADING LIMITED Add new company Select d…" at bounding box center [373, 257] width 722 height 405
drag, startPoint x: 551, startPoint y: 119, endPoint x: 580, endPoint y: 95, distance: 36.8
click at [544, 120] on div "< 1 > zoom_in zoom_out chat 0 save_alt" at bounding box center [614, 115] width 232 height 31
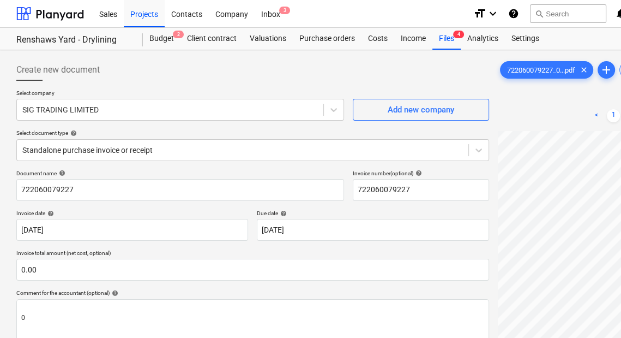
drag, startPoint x: 586, startPoint y: 93, endPoint x: 547, endPoint y: 105, distance: 40.5
click at [547, 105] on div "722060079227_0...pdf clear add sort < 1 > zoom_in zoom_out chat 0 save_alt" at bounding box center [614, 248] width 232 height 379
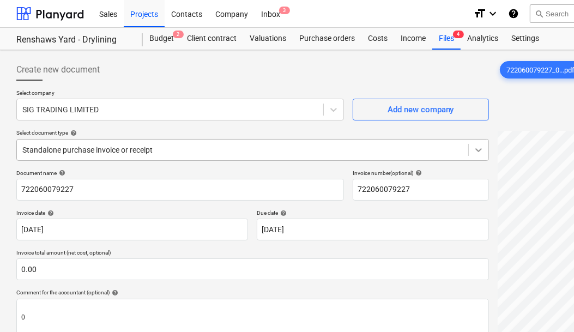
click at [478, 152] on div "Create new document Select company SIG TRADING LIMITED Add new company Select d…" at bounding box center [373, 257] width 722 height 405
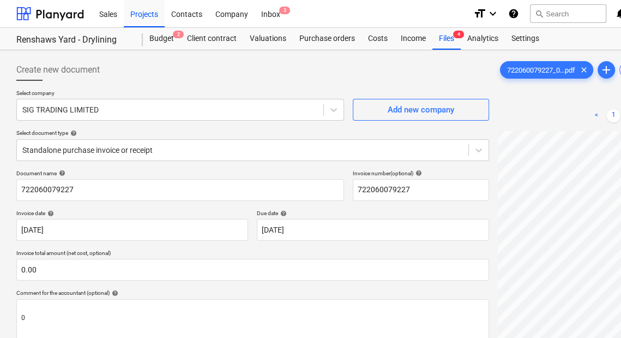
scroll to position [14, 261]
click at [560, 71] on span "722060079227_0...pdf" at bounding box center [541, 70] width 81 height 8
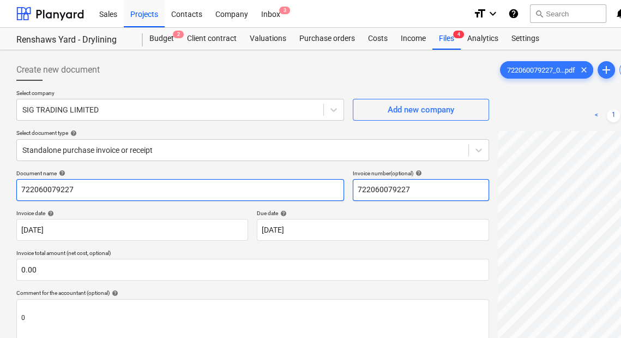
drag, startPoint x: 469, startPoint y: 185, endPoint x: 332, endPoint y: 199, distance: 137.6
click at [332, 199] on div "Document name help 722060079227 Invoice number (optional) help 722060079227" at bounding box center [252, 185] width 473 height 31
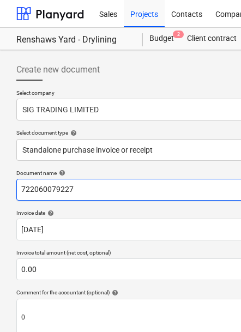
click at [40, 196] on input "722060079227" at bounding box center [180, 190] width 328 height 22
click at [41, 191] on input "722060079227" at bounding box center [180, 190] width 328 height 22
drag, startPoint x: 81, startPoint y: 189, endPoint x: 8, endPoint y: 198, distance: 73.6
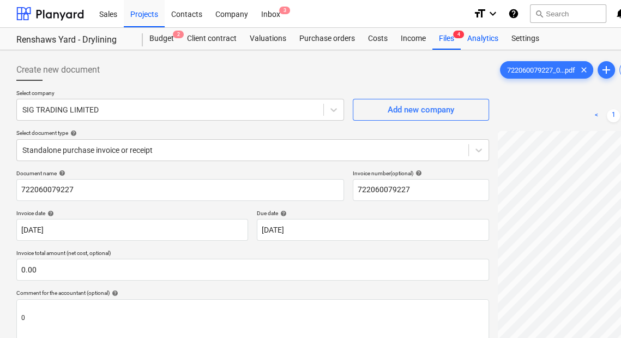
click at [461, 40] on div "Analytics" at bounding box center [483, 39] width 44 height 22
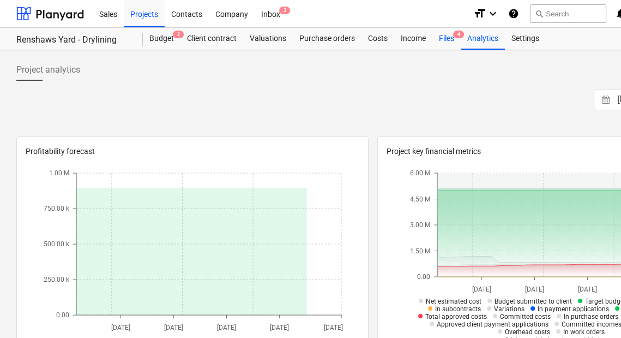
click at [435, 39] on div "Files 4" at bounding box center [447, 39] width 28 height 22
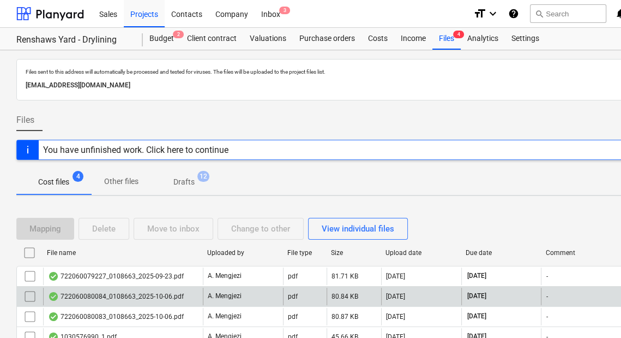
click at [142, 296] on div "722060080084_0108663_2025-10-06.pdf" at bounding box center [116, 296] width 136 height 9
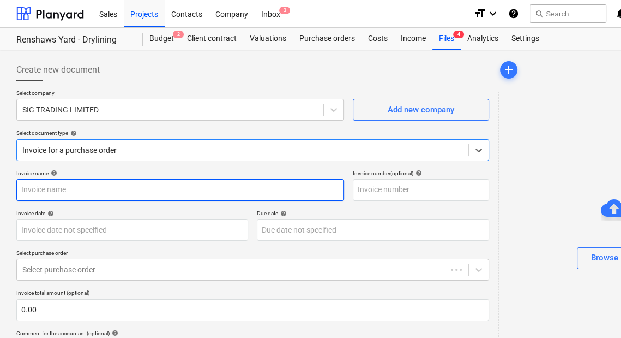
type input "722060080084"
type input "[DATE]"
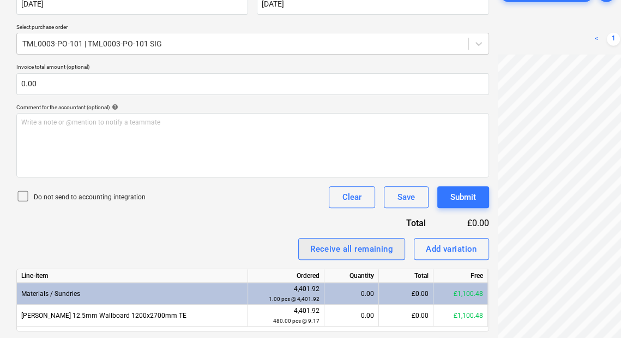
scroll to position [258, 0]
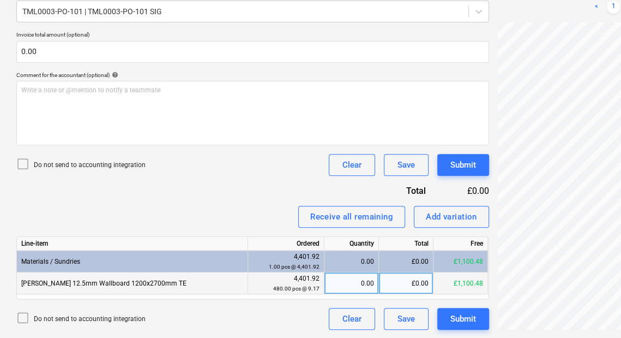
click at [363, 279] on div "0.00" at bounding box center [351, 283] width 45 height 22
type input "480"
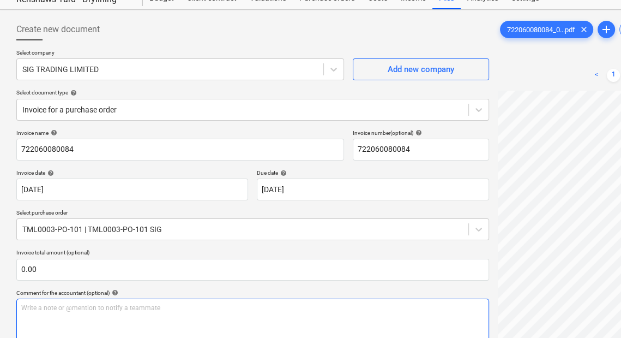
scroll to position [40, 0]
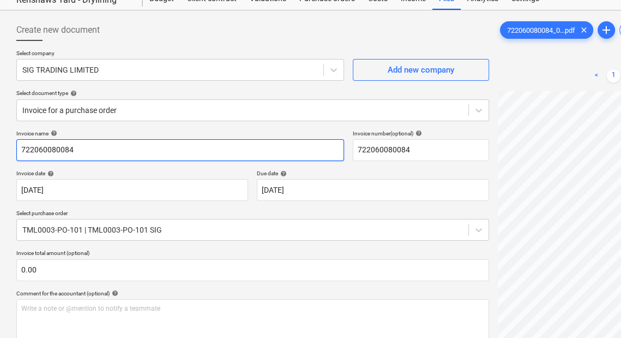
click at [64, 141] on input "722060080084" at bounding box center [180, 150] width 328 height 22
click at [68, 151] on input "722060080084" at bounding box center [180, 150] width 328 height 22
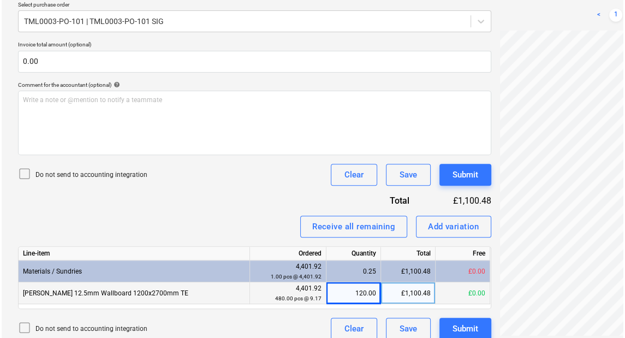
scroll to position [258, 0]
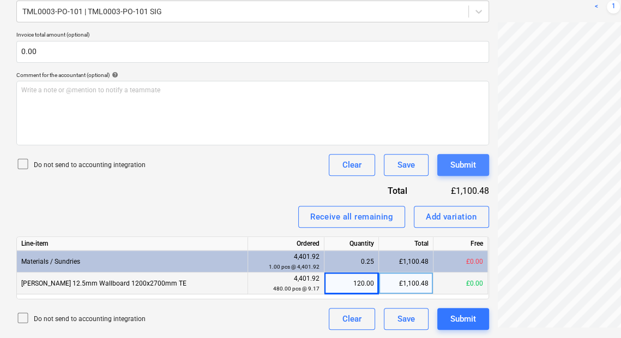
click at [465, 171] on button "Submit" at bounding box center [463, 165] width 52 height 22
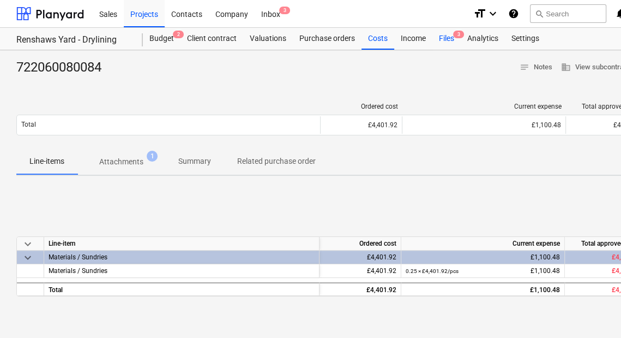
click at [444, 37] on div "Files 3" at bounding box center [447, 39] width 28 height 22
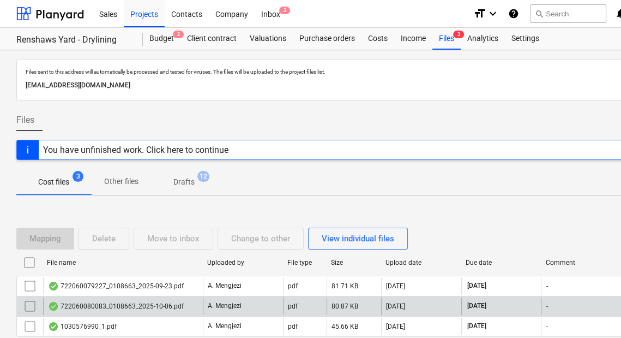
click at [161, 305] on div "722060080083_0108663_2025-10-06.pdf" at bounding box center [116, 306] width 136 height 9
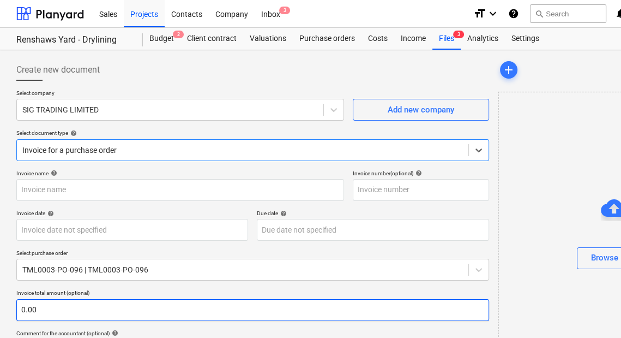
type input "722060080083"
type input "[DATE]"
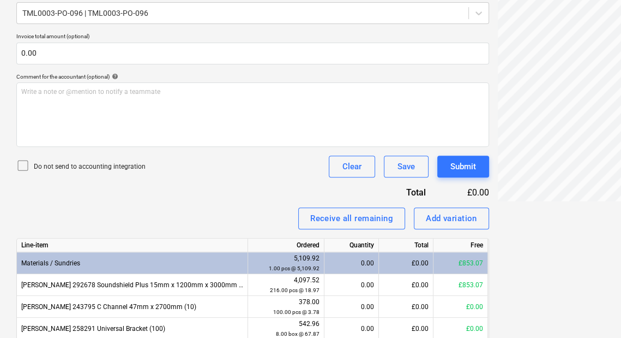
scroll to position [367, 0]
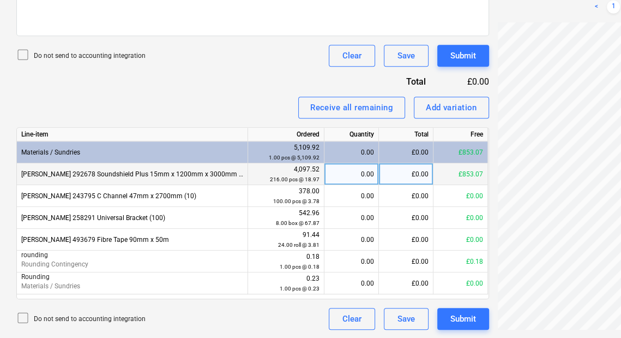
click at [340, 176] on div "0.00" at bounding box center [351, 174] width 45 height 22
click at [495, 176] on div "722060080083_0...pdf clear add sort < 1 > zoom_in zoom_out chat 0 save_alt" at bounding box center [614, 10] width 241 height 646
click at [352, 173] on div "0.00" at bounding box center [351, 174] width 45 height 22
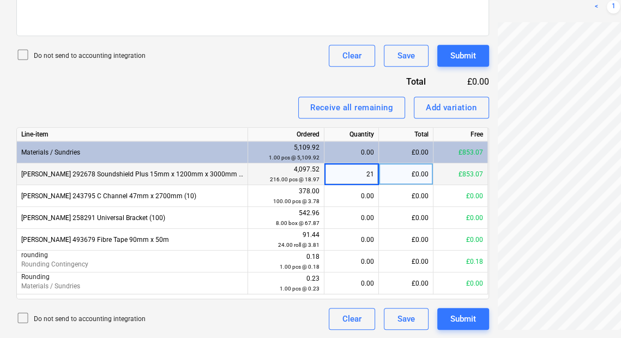
type input "216"
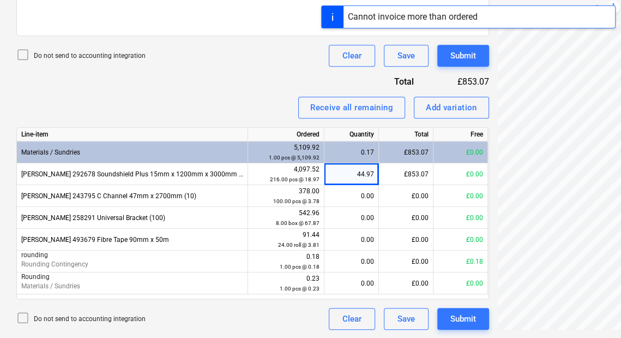
scroll to position [149, 0]
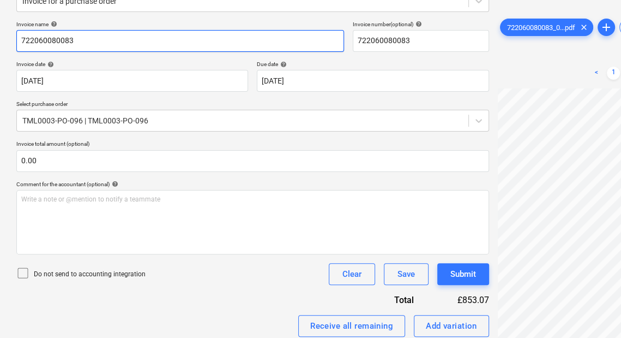
click at [45, 45] on input "722060080083" at bounding box center [180, 41] width 328 height 22
click at [44, 44] on input "722060080083" at bounding box center [180, 41] width 328 height 22
click at [43, 44] on input "722060080083" at bounding box center [180, 41] width 328 height 22
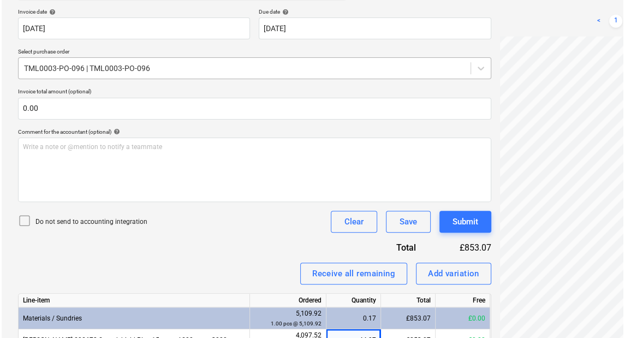
scroll to position [367, 0]
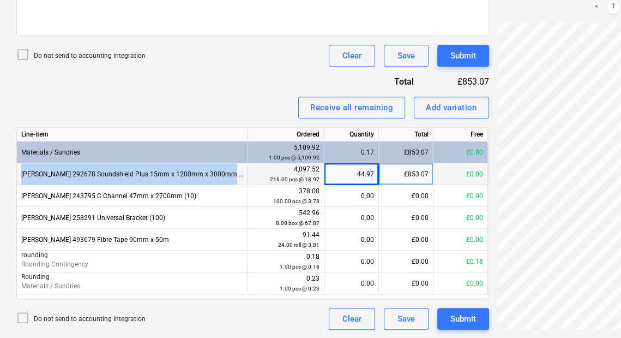
drag, startPoint x: 225, startPoint y: 169, endPoint x: 17, endPoint y: 175, distance: 207.3
click at [17, 175] on div "[PERSON_NAME] 292678 Soundshield Plus 15mm x 1200mm x 3000mm TE (36)" at bounding box center [132, 174] width 231 height 22
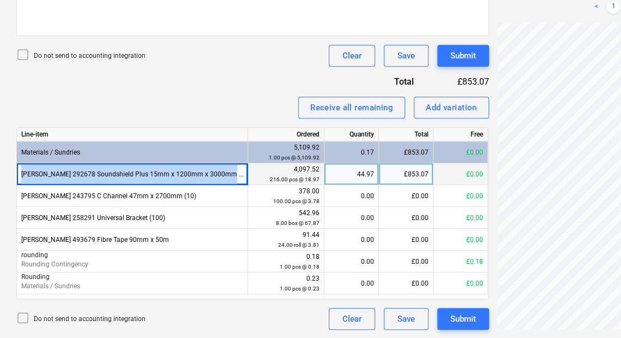
copy div "[PERSON_NAME] 292678 Soundshield Plus 15mm x 1200mm x 3000mm TE (36)"
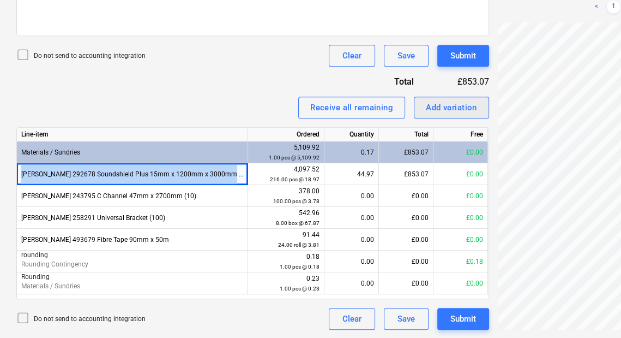
click at [470, 105] on div "Add variation" at bounding box center [451, 107] width 51 height 14
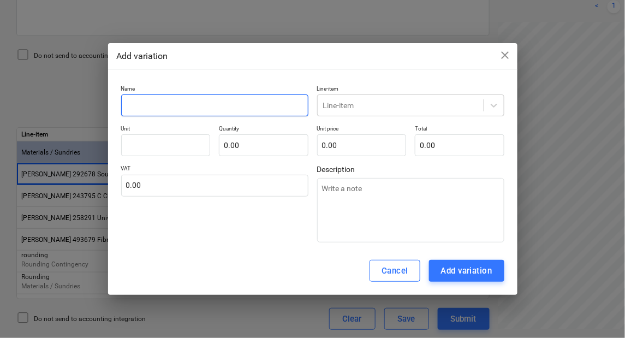
click at [265, 115] on input "text" at bounding box center [214, 105] width 187 height 22
click at [263, 111] on input "text" at bounding box center [214, 105] width 187 height 22
paste input "[PERSON_NAME] 292678 Soundshield Plus 15mm x 1200mm x 3000mm TE (36)"
type textarea "x"
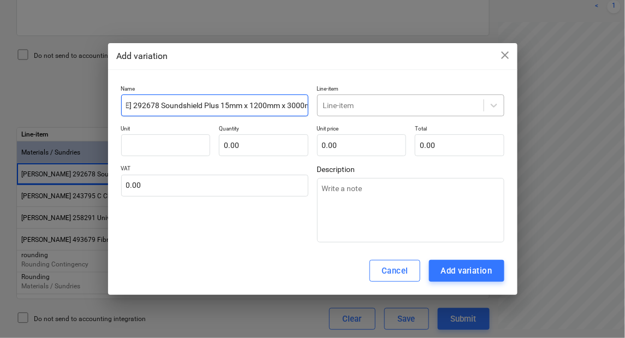
type input "[PERSON_NAME] 292678 Soundshield Plus 15mm x 1200mm x 3000mm TE (36)"
click at [340, 106] on div at bounding box center [400, 105] width 155 height 11
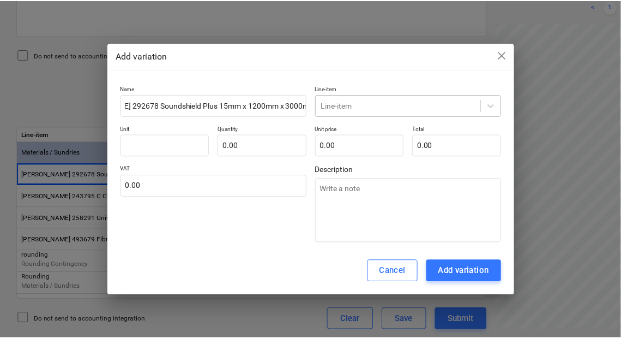
scroll to position [0, 0]
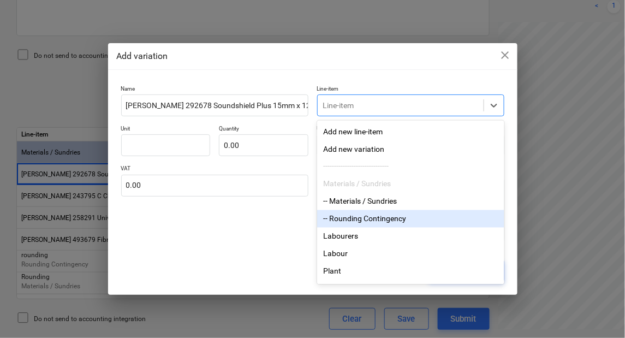
click at [356, 226] on div "-- Rounding Contingency" at bounding box center [410, 218] width 187 height 17
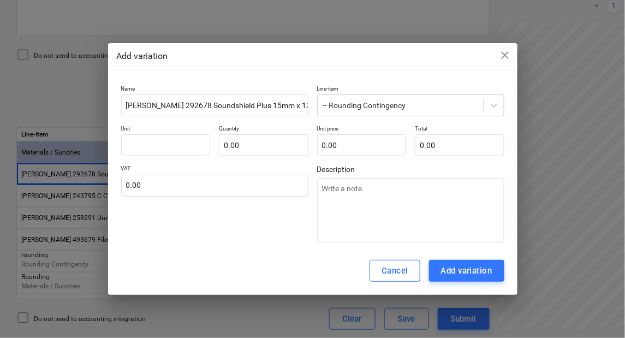
click at [391, 85] on div "Name [PERSON_NAME] 292678 Soundshield Plus 15mm x 1200mm x 3000mm TE (36) Line-…" at bounding box center [312, 164] width 409 height 166
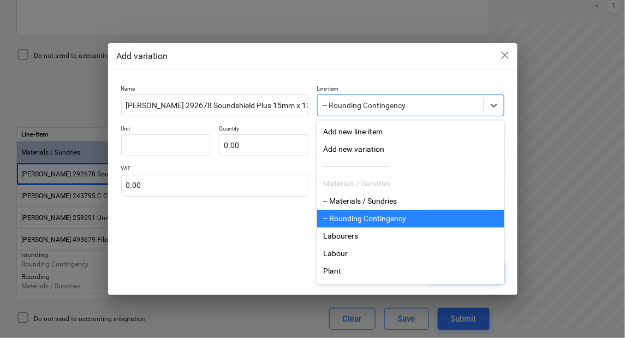
click at [393, 104] on div at bounding box center [400, 105] width 155 height 11
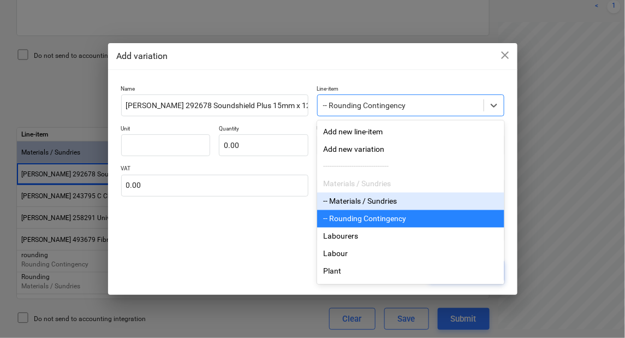
click at [368, 208] on div "-- Materials / Sundries" at bounding box center [410, 201] width 187 height 17
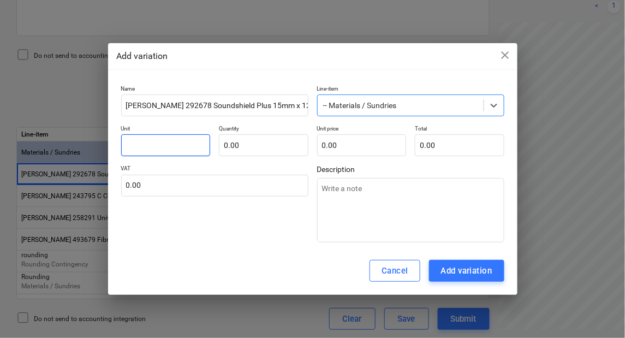
click at [202, 141] on input "text" at bounding box center [165, 145] width 89 height 22
type textarea "x"
type input "ma"
type textarea "x"
type input "mat"
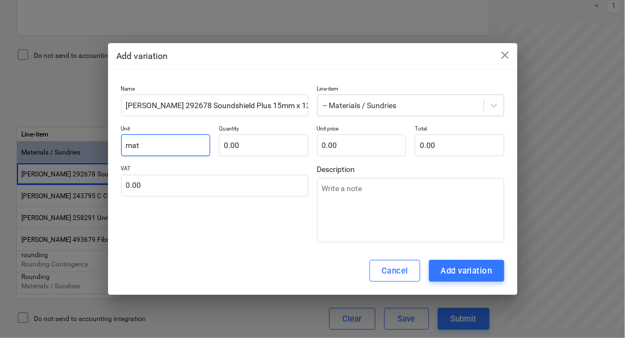
type textarea "x"
type input "mate"
type textarea "x"
type input "materi"
type textarea "x"
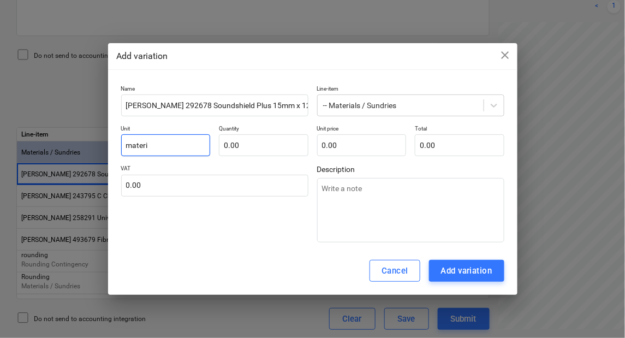
type input "materia"
type textarea "x"
type input "materials"
type textarea "x"
type input "materials"
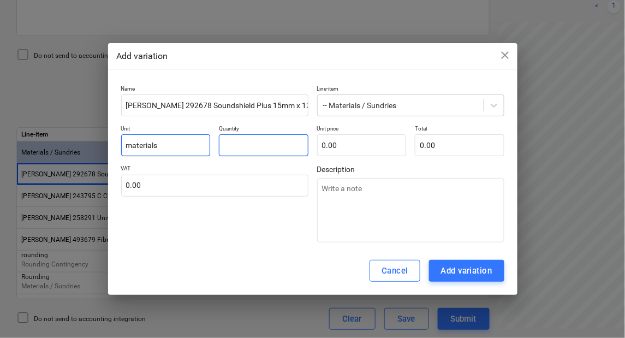
type textarea "x"
type input "2"
type textarea "x"
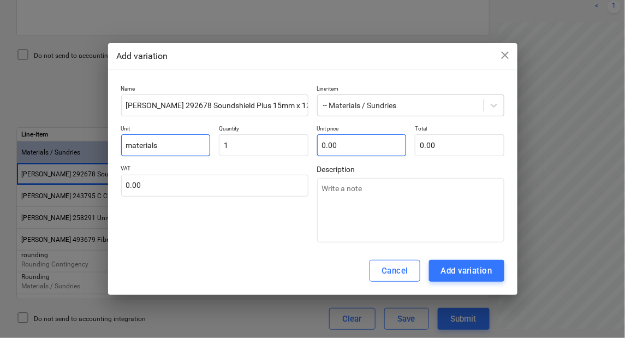
type input "1.00"
type textarea "x"
type input "0"
type textarea "x"
type input "0."
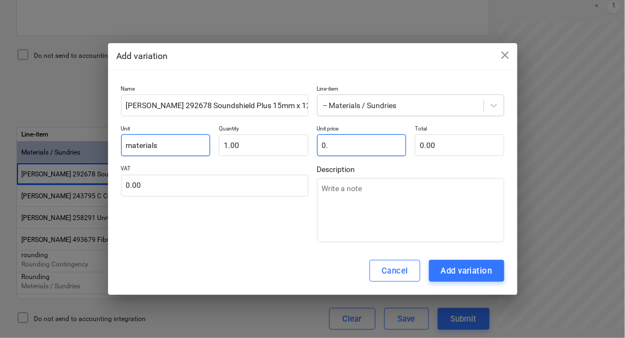
type textarea "x"
type input "0.7"
type input "0.70"
type textarea "x"
type input "0.73"
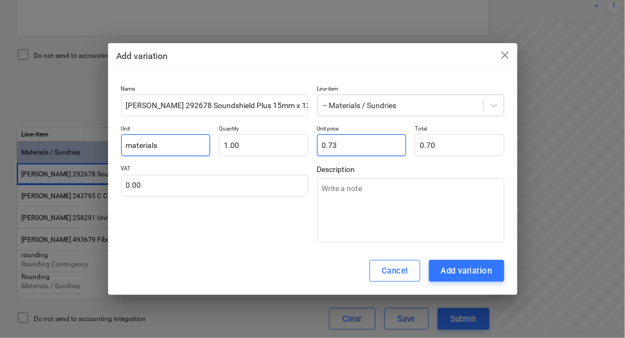
type input "0.73"
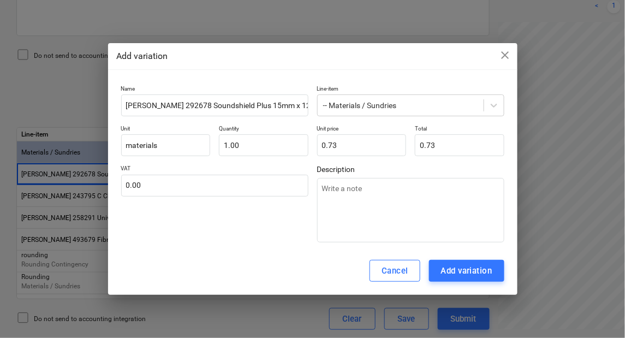
click at [463, 272] on div "Add variation" at bounding box center [466, 270] width 51 height 14
type textarea "x"
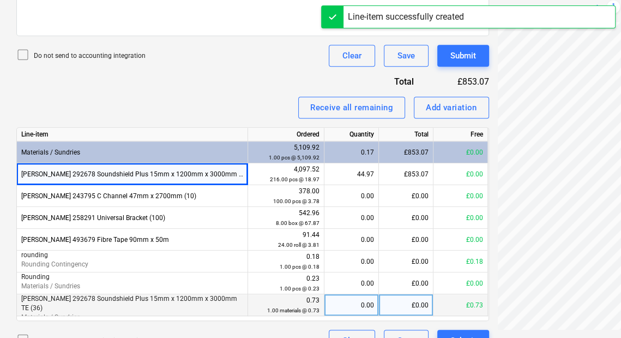
click at [340, 298] on div "0.00" at bounding box center [351, 305] width 45 height 22
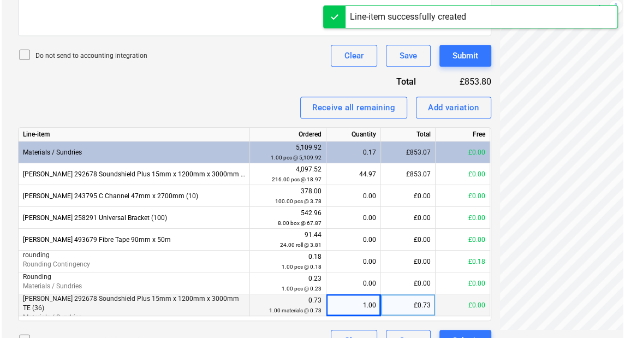
scroll to position [337, 261]
click at [460, 66] on div "Invoice name help 722060080083 Invoice number (optional) help 722060080083 Invo…" at bounding box center [252, 77] width 473 height 549
click at [458, 63] on button "Submit" at bounding box center [463, 56] width 52 height 22
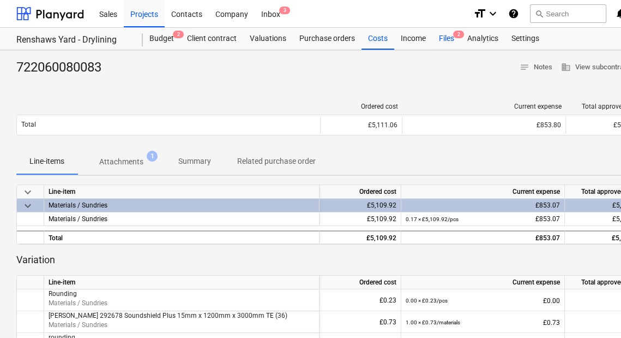
click at [440, 38] on div "Files 2" at bounding box center [447, 39] width 28 height 22
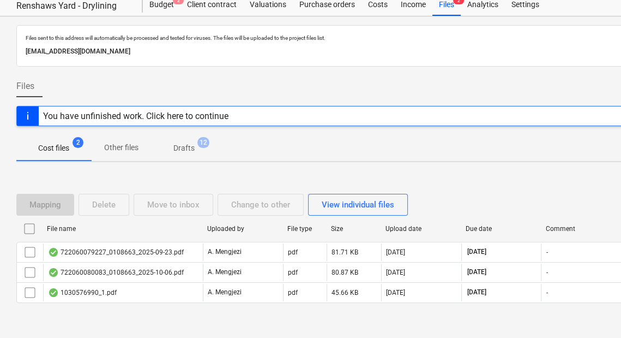
scroll to position [47, 0]
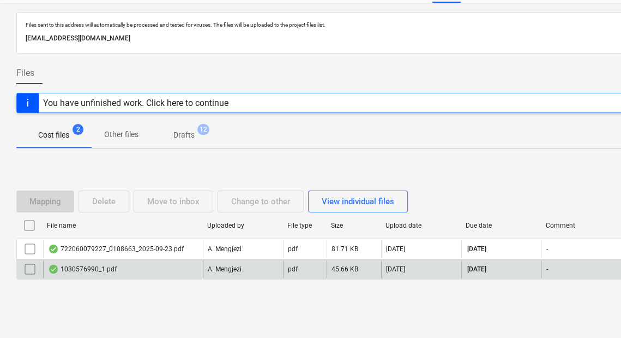
click at [157, 268] on div "1030576990_1.pdf" at bounding box center [123, 268] width 160 height 17
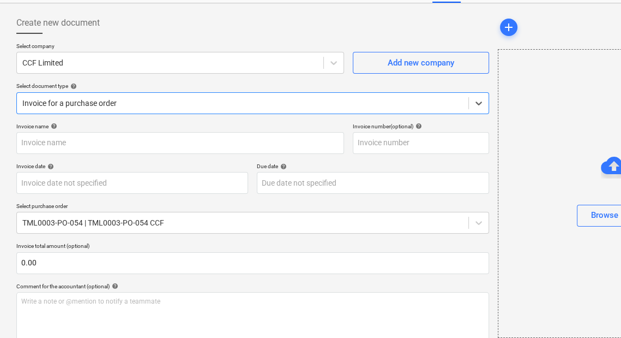
type input "1030576990"
type input "[DATE]"
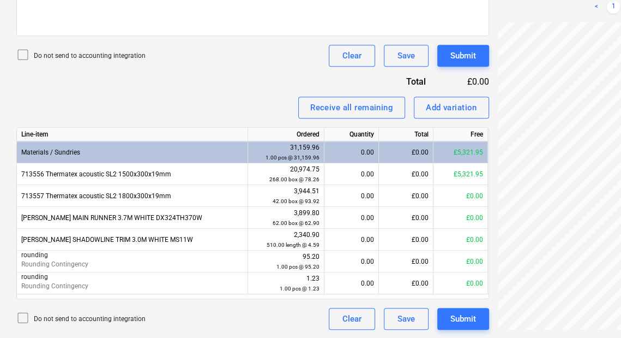
scroll to position [58, 64]
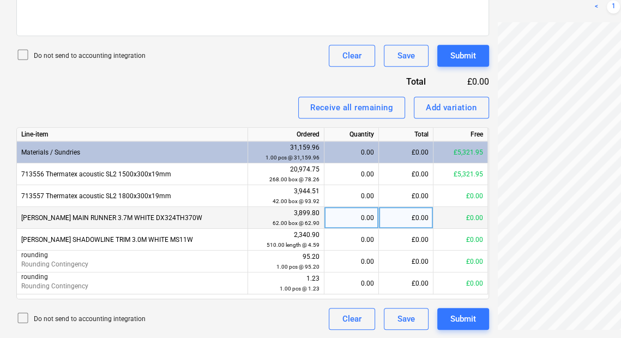
scroll to position [58, 91]
click at [482, 219] on div "Create new document Select company CCF Limited Add new company Select document …" at bounding box center [373, 10] width 722 height 646
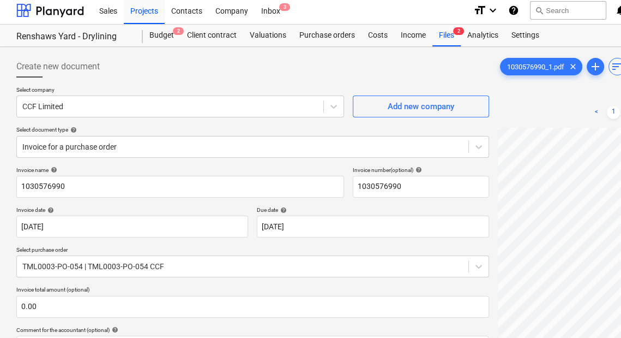
scroll to position [0, 0]
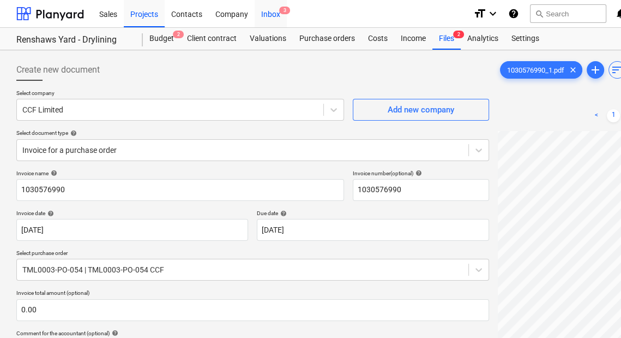
click at [272, 14] on div "Inbox 3" at bounding box center [271, 13] width 32 height 28
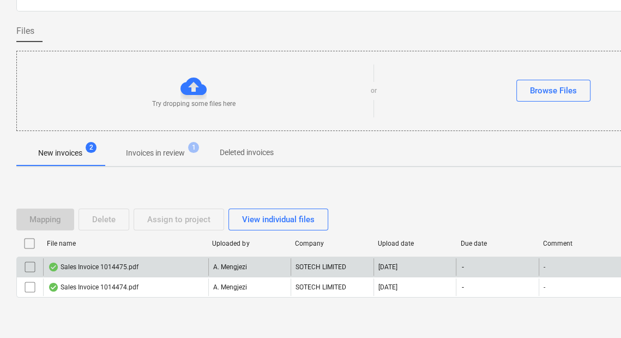
scroll to position [85, 0]
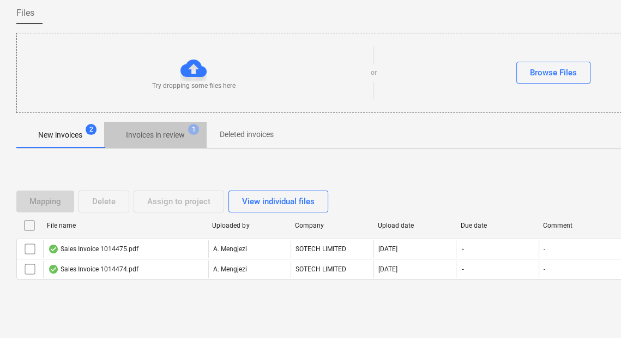
click at [157, 137] on p "Invoices in review" at bounding box center [155, 134] width 59 height 11
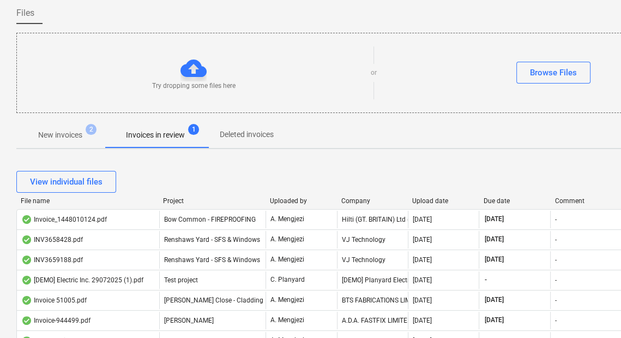
click at [171, 197] on div "Project" at bounding box center [212, 201] width 98 height 8
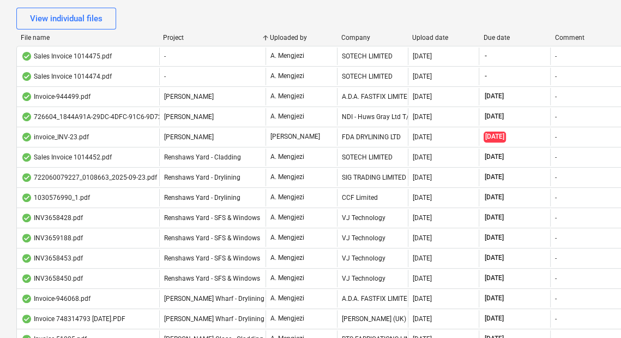
scroll to position [303, 0]
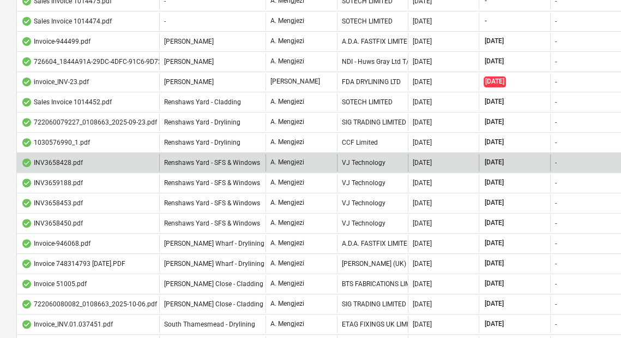
click at [243, 161] on span "Renshaws Yard - SFS & Windows" at bounding box center [212, 163] width 96 height 8
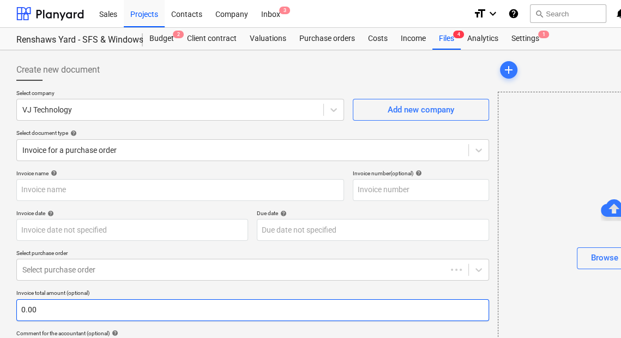
type input "INV3658428"
type input "[DATE]"
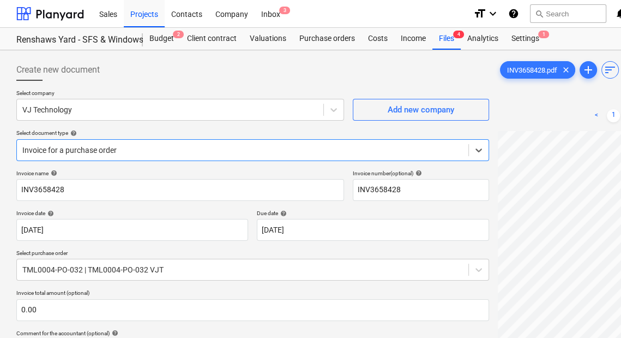
scroll to position [131, 0]
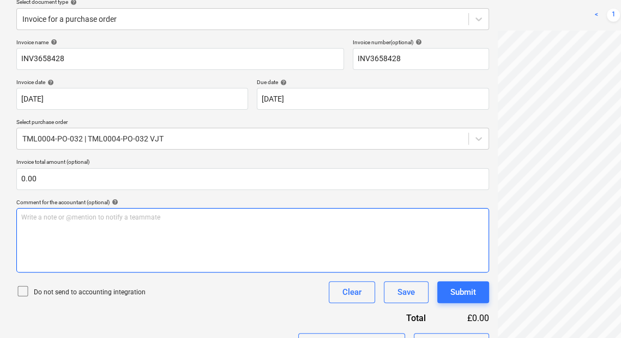
click at [164, 247] on div "Write a note or @mention to notify a teammate [PERSON_NAME]" at bounding box center [252, 240] width 473 height 64
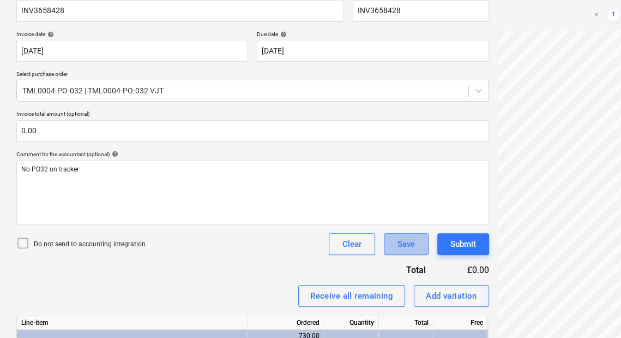
click at [395, 243] on button "Save" at bounding box center [406, 244] width 45 height 22
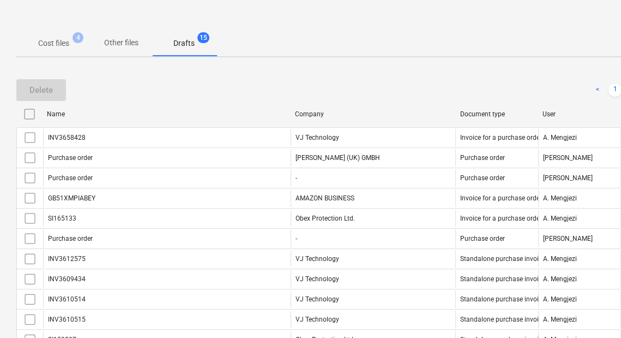
scroll to position [135, 0]
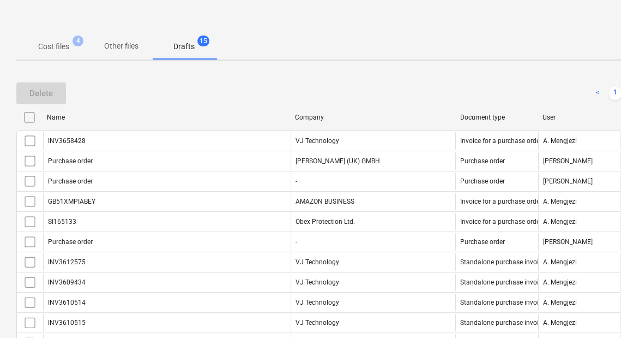
click at [80, 29] on div at bounding box center [372, 18] width 713 height 29
click at [80, 45] on span "4" at bounding box center [78, 40] width 11 height 11
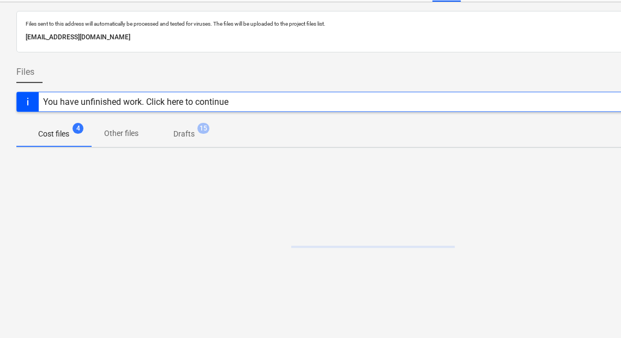
scroll to position [47, 0]
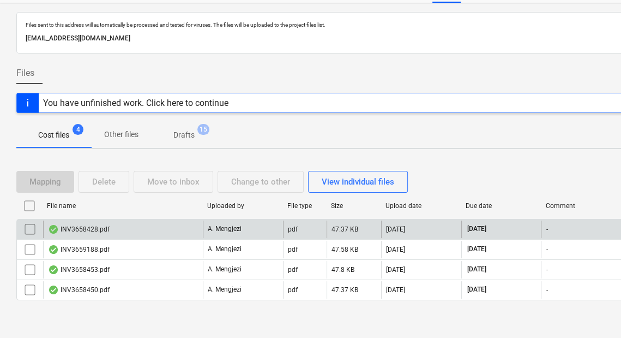
click at [287, 223] on div "pdf" at bounding box center [305, 228] width 44 height 17
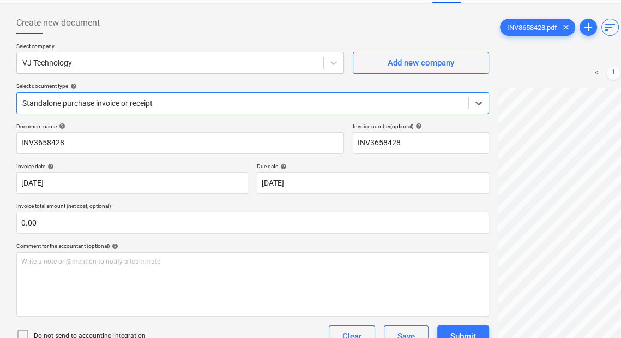
scroll to position [218, 0]
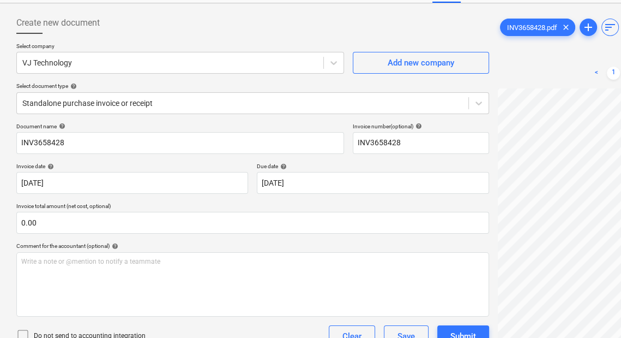
click at [504, 291] on html "Sales Projects Contacts Company Inbox 3 format_size keyboard_arrow_down help se…" at bounding box center [310, 122] width 621 height 338
click at [441, 244] on div "Create new document Select company VJ Technology Add new company Select documen…" at bounding box center [373, 210] width 722 height 405
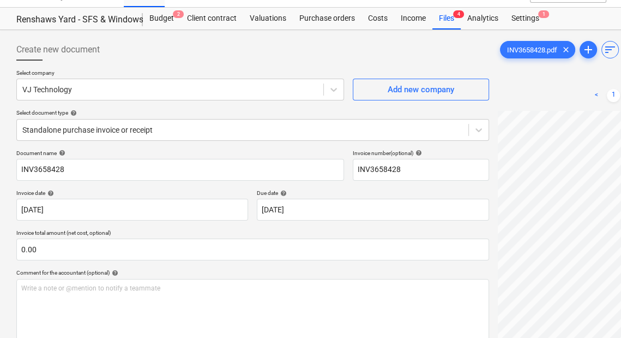
scroll to position [0, 0]
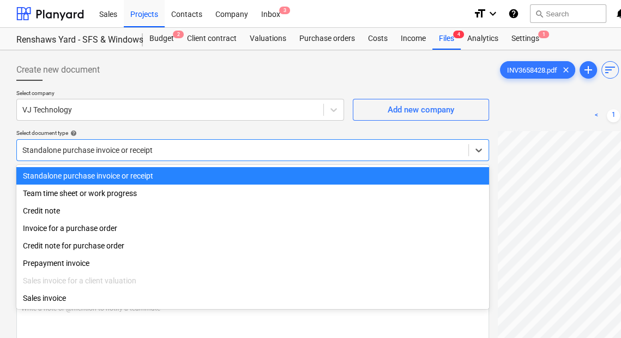
click at [214, 139] on div "Standalone purchase invoice or receipt" at bounding box center [252, 150] width 473 height 22
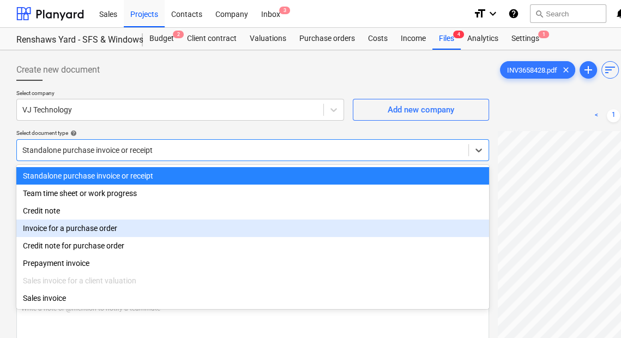
click at [214, 231] on div "Invoice for a purchase order" at bounding box center [252, 227] width 473 height 17
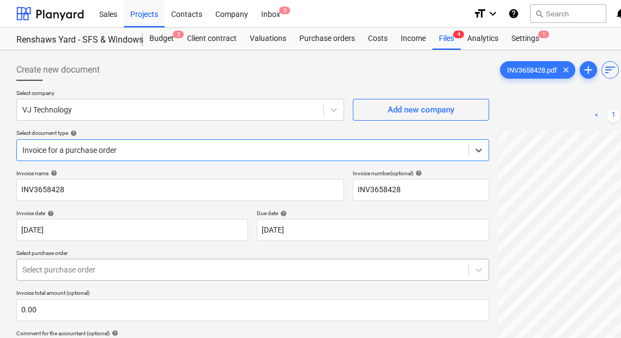
click at [214, 269] on div "Select purchase order" at bounding box center [252, 270] width 473 height 22
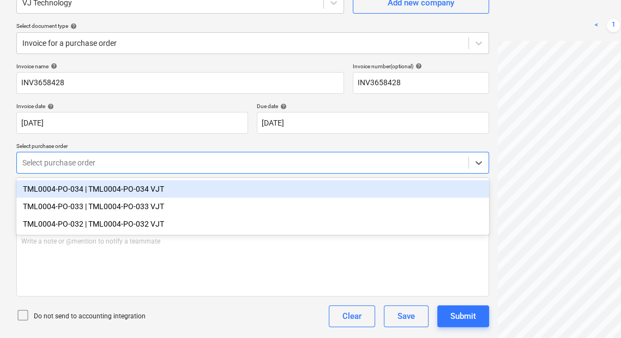
scroll to position [125, 0]
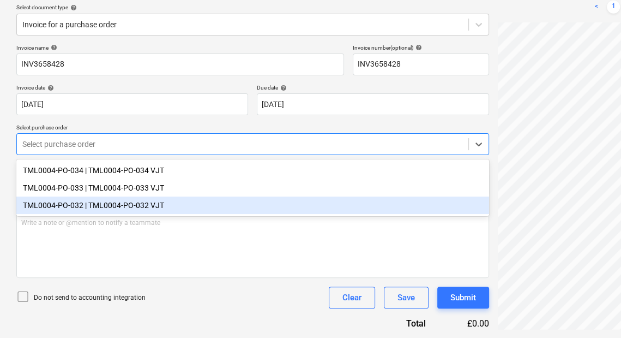
click at [214, 211] on div "TML0004-PO-032 | TML0004-PO-032 VJT" at bounding box center [252, 204] width 473 height 17
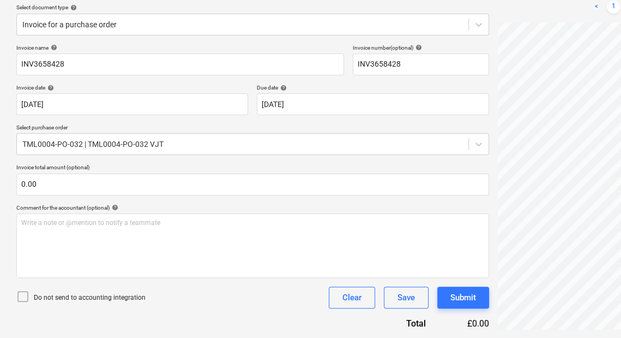
click at [214, 211] on p "Comment for the accountant (optional) help" at bounding box center [252, 208] width 473 height 9
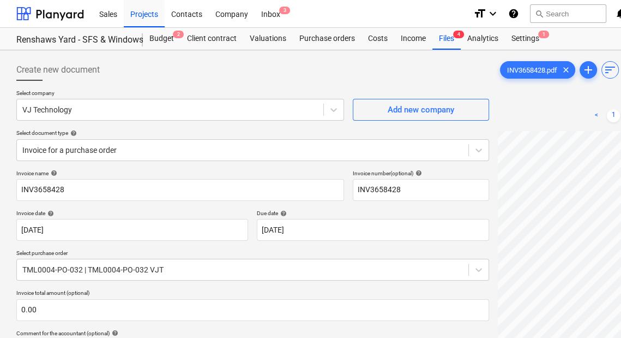
click at [420, 93] on div "Add new company" at bounding box center [421, 104] width 136 height 31
click at [458, 44] on div "Files 4" at bounding box center [447, 39] width 28 height 22
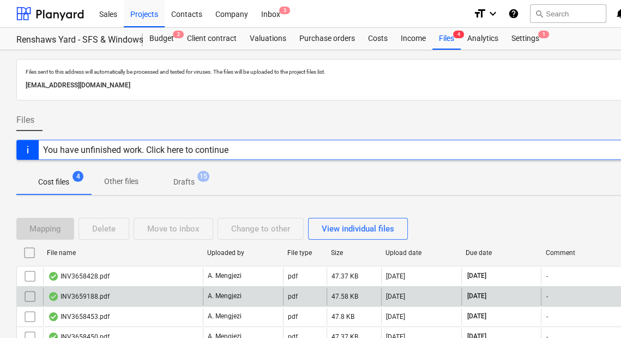
click at [227, 289] on div "A. Mengjezi" at bounding box center [243, 295] width 80 height 17
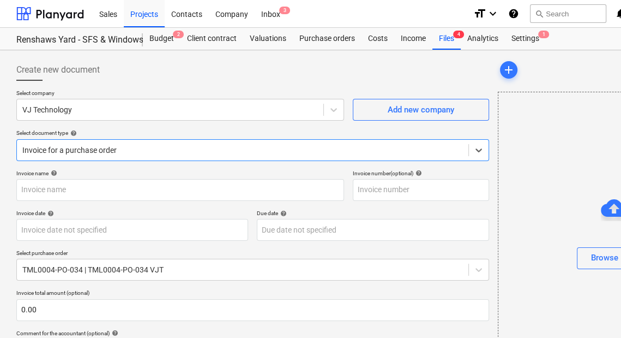
type input "INV3659188"
type input "[DATE]"
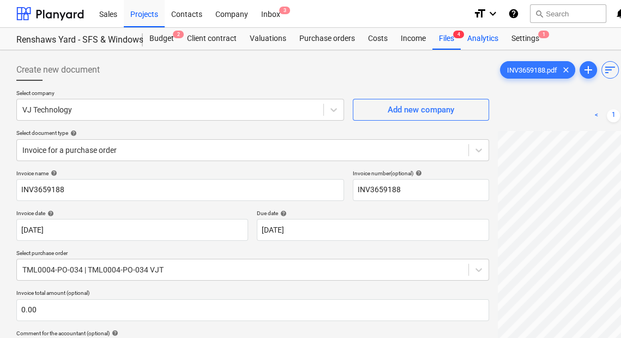
click at [461, 46] on div "Analytics" at bounding box center [483, 39] width 44 height 22
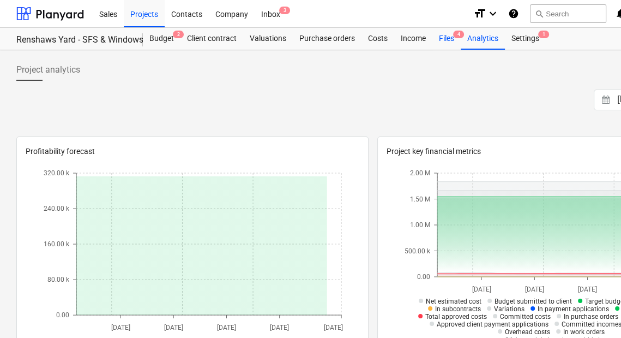
click at [442, 44] on div "Files 4" at bounding box center [447, 39] width 28 height 22
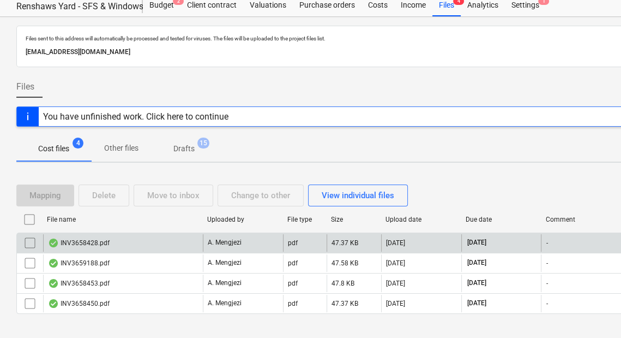
scroll to position [47, 0]
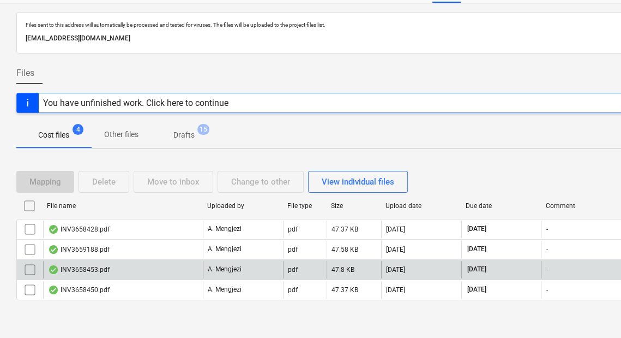
click at [144, 267] on div "INV3658453.pdf" at bounding box center [123, 269] width 160 height 17
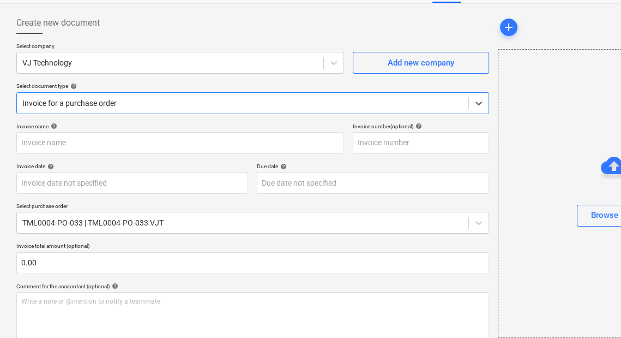
type input "INV3658453"
type input "[DATE]"
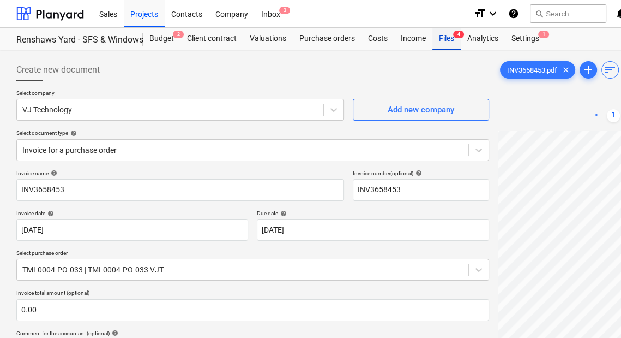
click at [439, 39] on div "Files 4" at bounding box center [447, 39] width 28 height 22
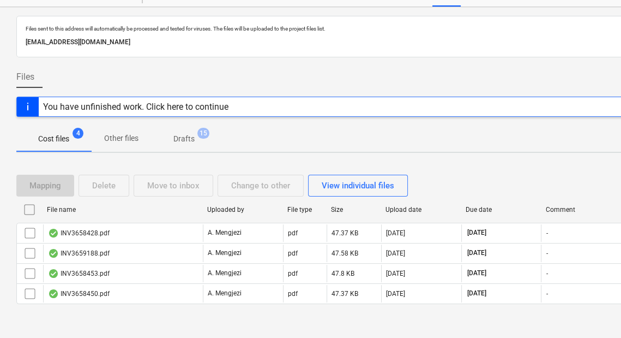
scroll to position [47, 0]
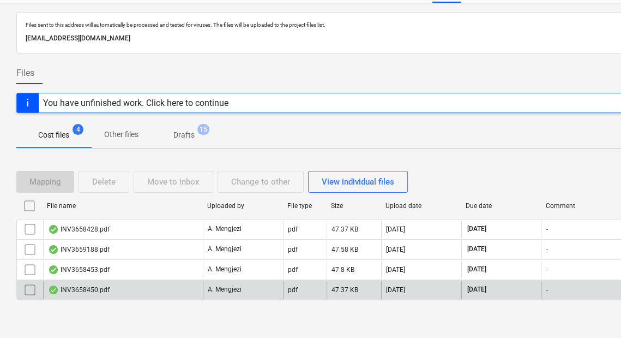
click at [183, 295] on div "INV3658450.pdf" at bounding box center [123, 289] width 160 height 17
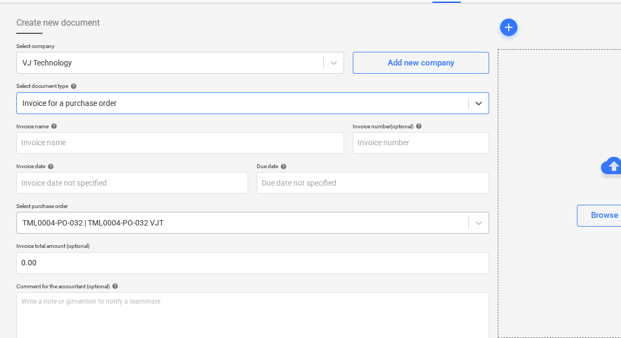
type input "INV3658450"
type input "[DATE]"
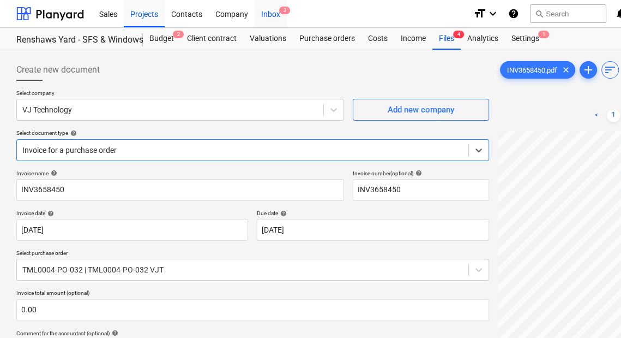
click at [277, 10] on div "Inbox 3" at bounding box center [271, 13] width 32 height 28
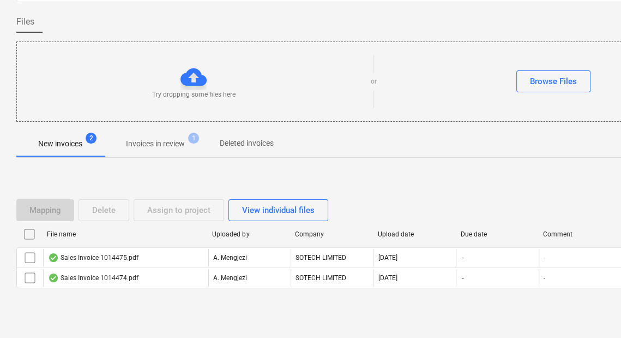
scroll to position [85, 0]
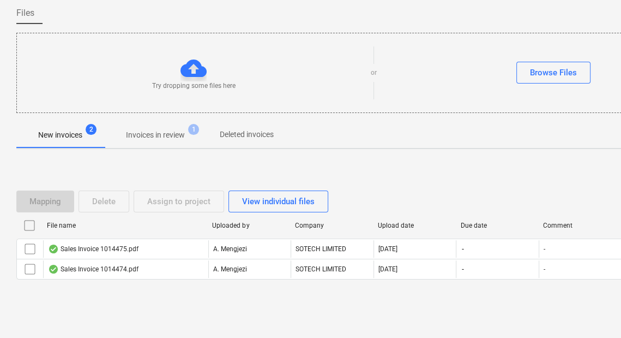
click at [166, 136] on p "Invoices in review" at bounding box center [155, 134] width 59 height 11
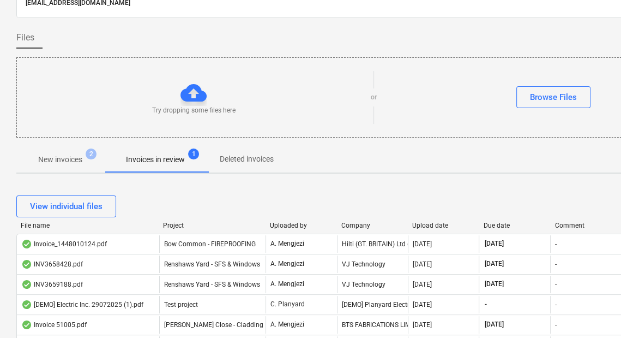
scroll to position [50, 0]
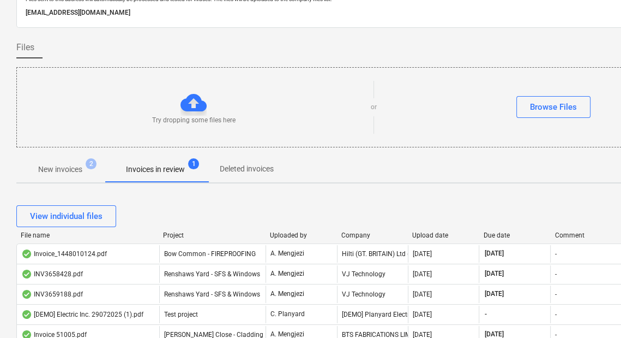
click at [423, 233] on div "Upload date" at bounding box center [443, 235] width 63 height 8
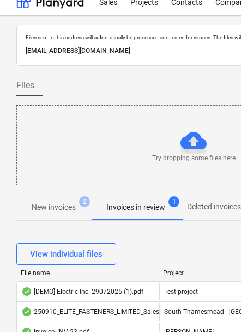
scroll to position [0, 0]
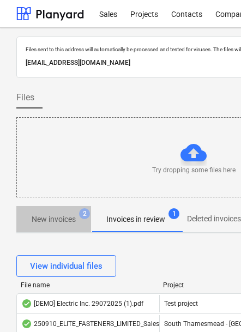
click at [38, 224] on p "New invoices" at bounding box center [54, 219] width 44 height 11
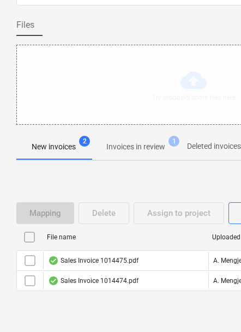
scroll to position [91, 0]
